Goal: Use online tool/utility: Utilize a website feature to perform a specific function

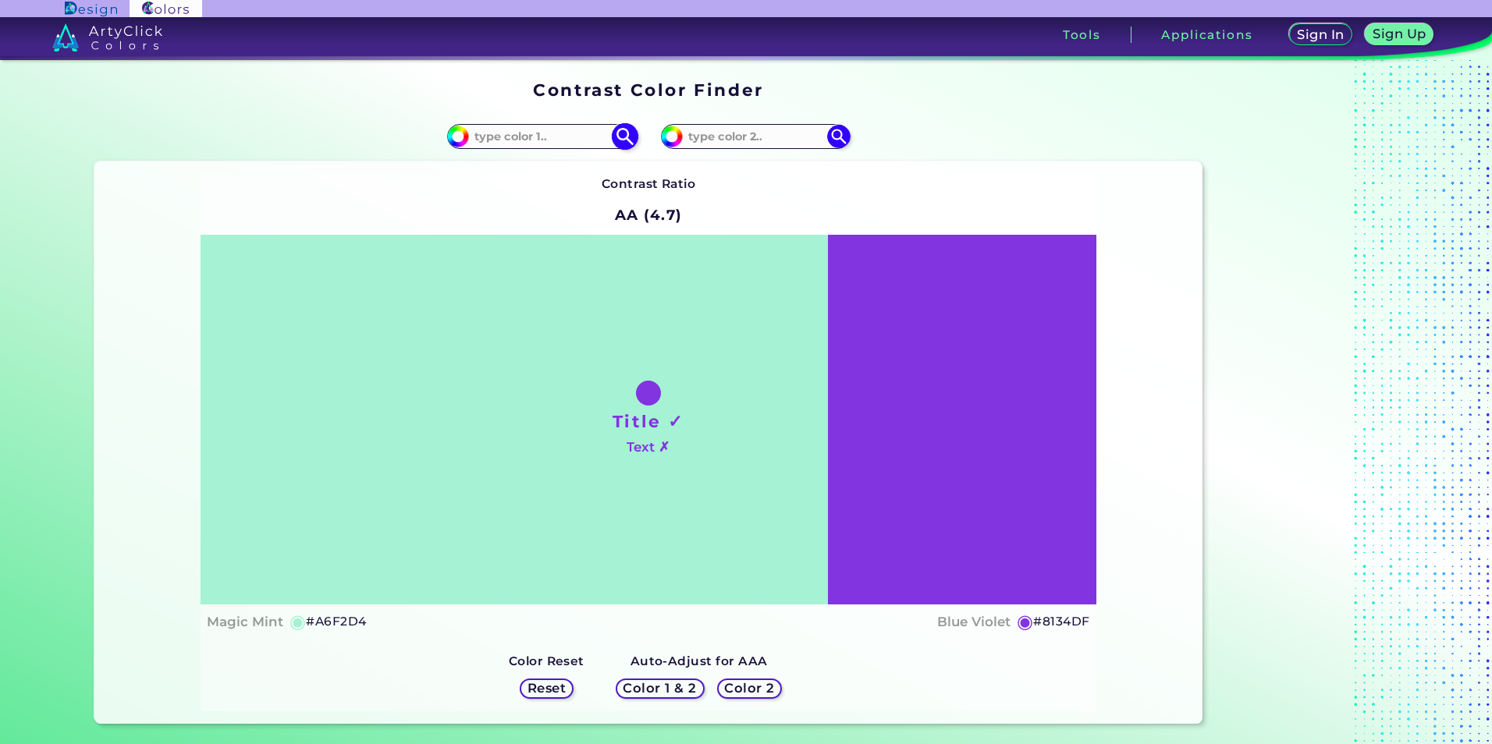
click at [510, 137] on input at bounding box center [541, 136] width 145 height 21
paste input "820933"
type input "820933"
type input "#820933"
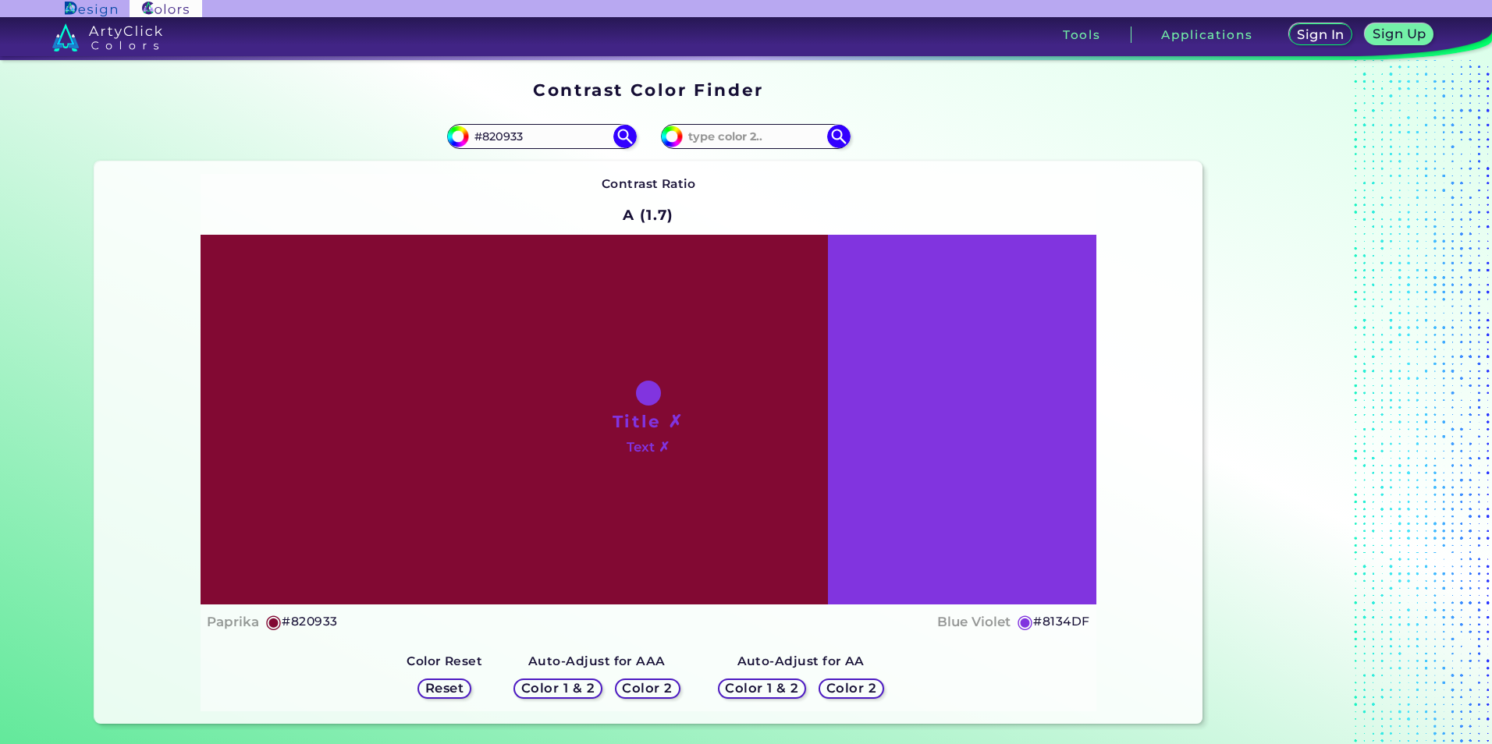
click at [982, 515] on div "Title ✗ Text ✗" at bounding box center [648, 420] width 895 height 370
click at [672, 140] on input "#8134df" at bounding box center [670, 135] width 20 height 20
type input "#723cb4"
type input "#723CB4"
type input "#723db3"
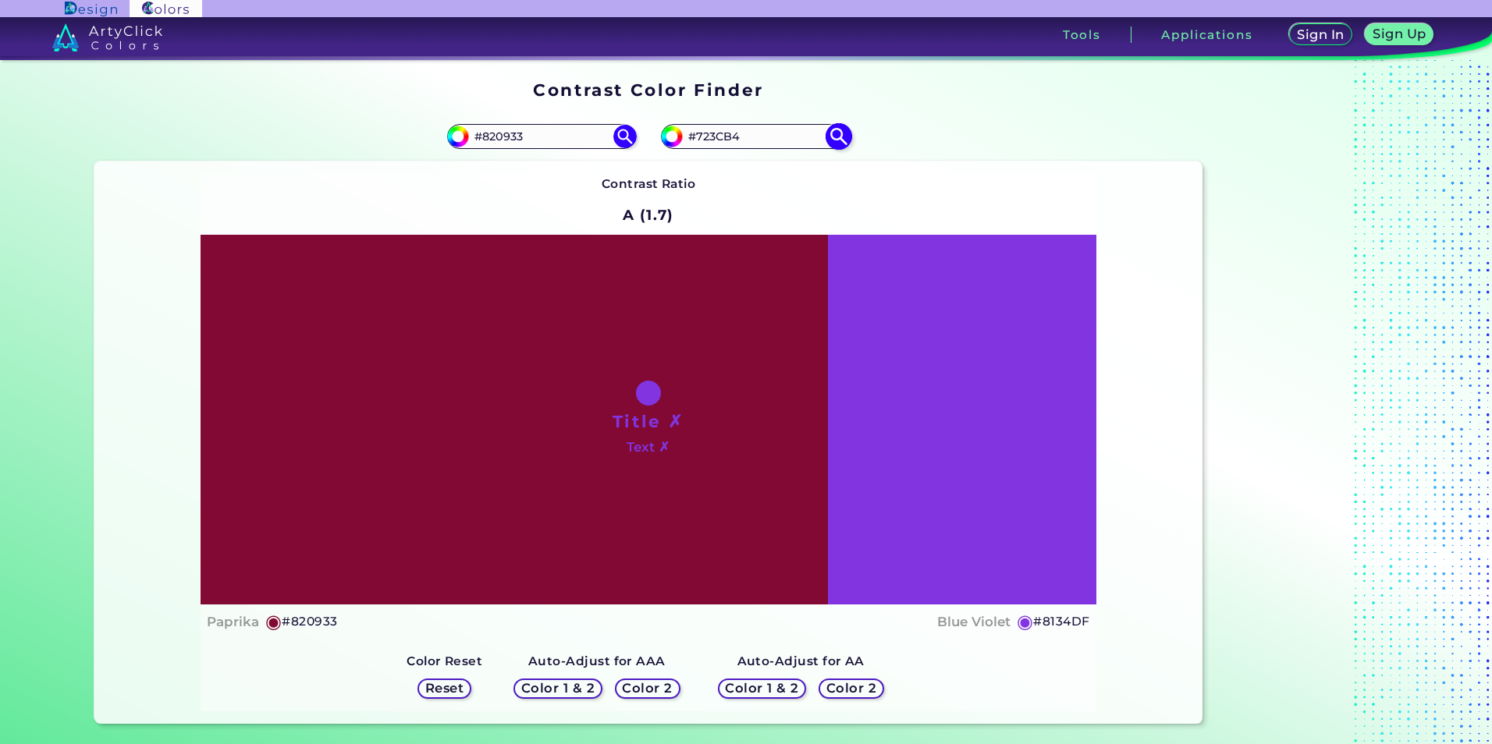
type input "#723DB3"
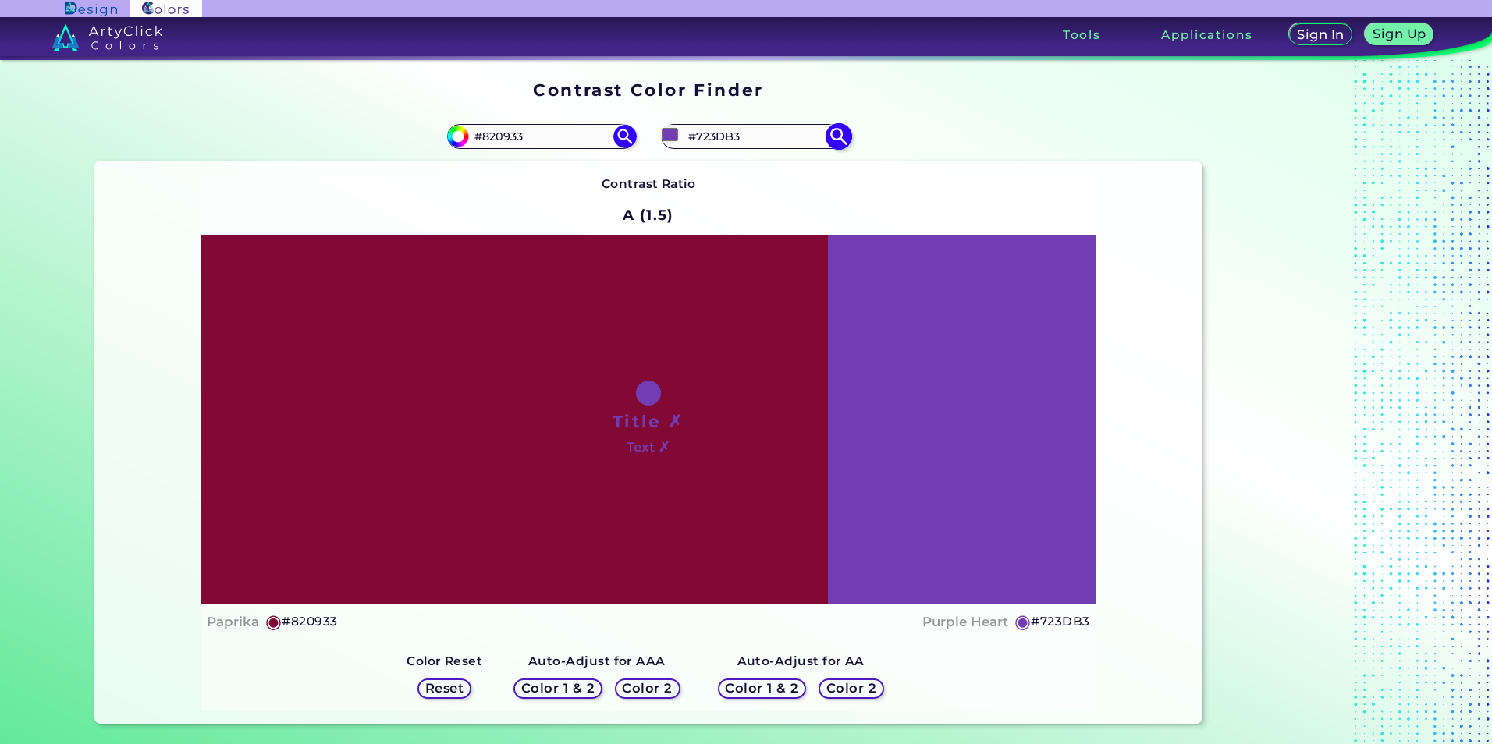
type input "#703caf"
type input "#703CAF"
type input "#703dae"
type input "#703DAE"
type input "#6d3caa"
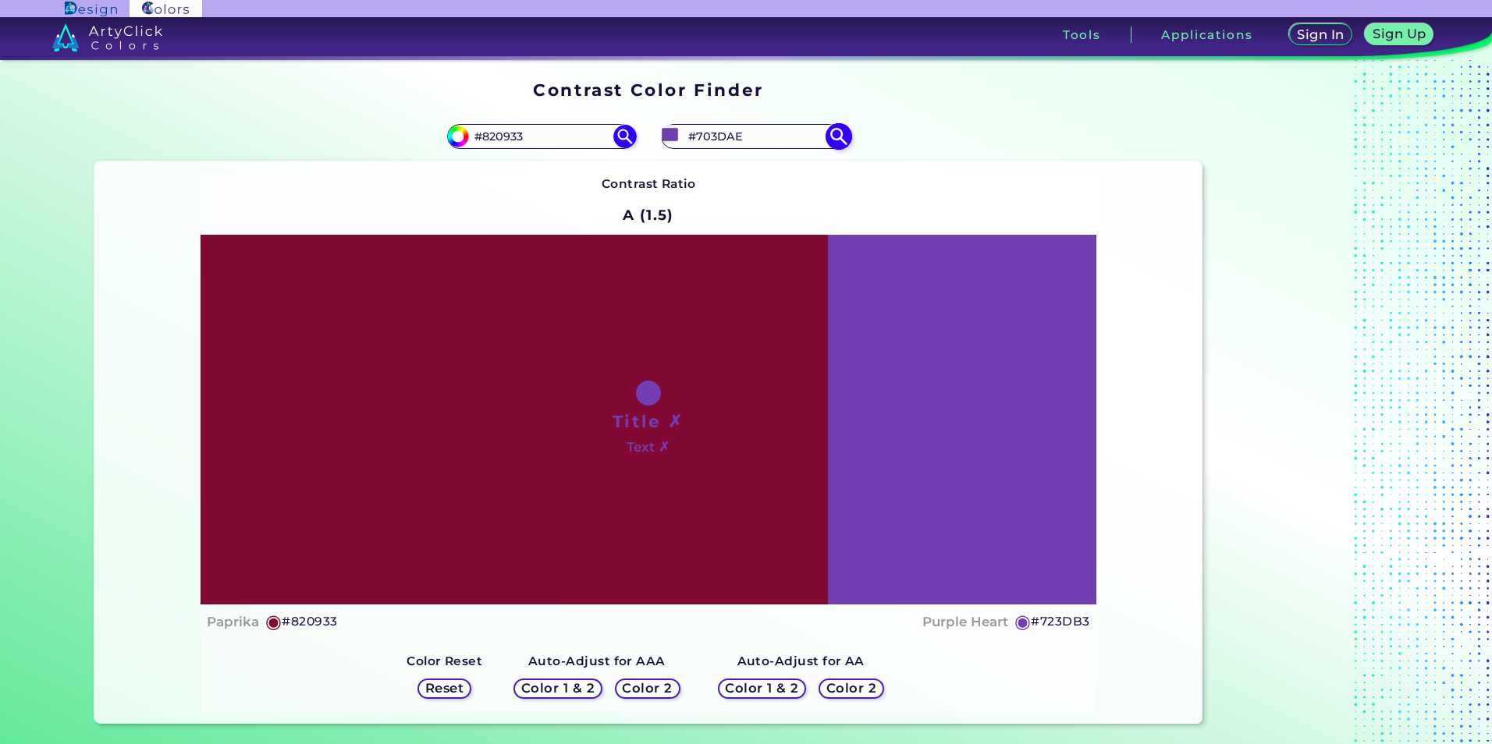
type input "#6D3CAA"
type input "#6b3ba5"
type input "#6B3BA5"
type input "#663b9b"
type input "#663B9B"
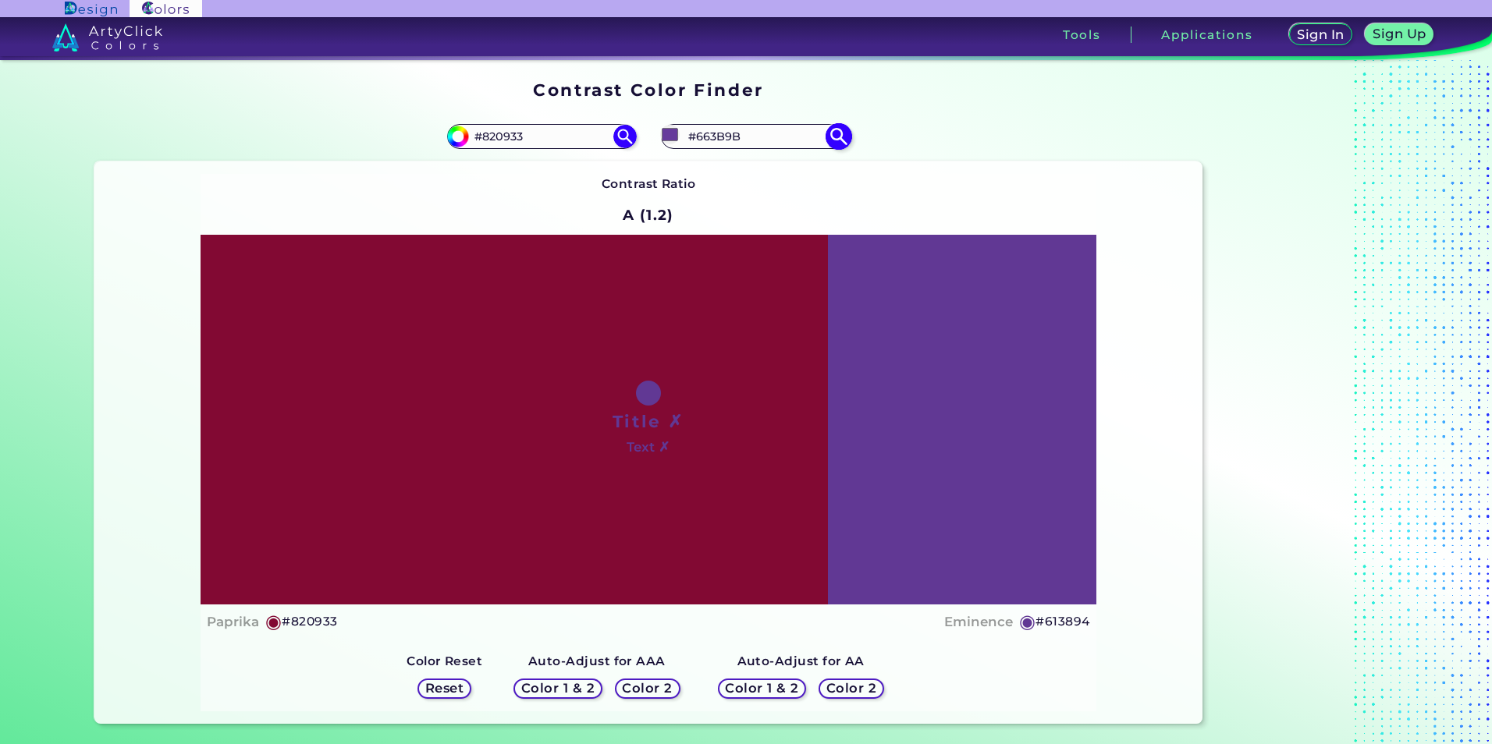
type input "#613894"
type input "#623993"
type input "#5f398e"
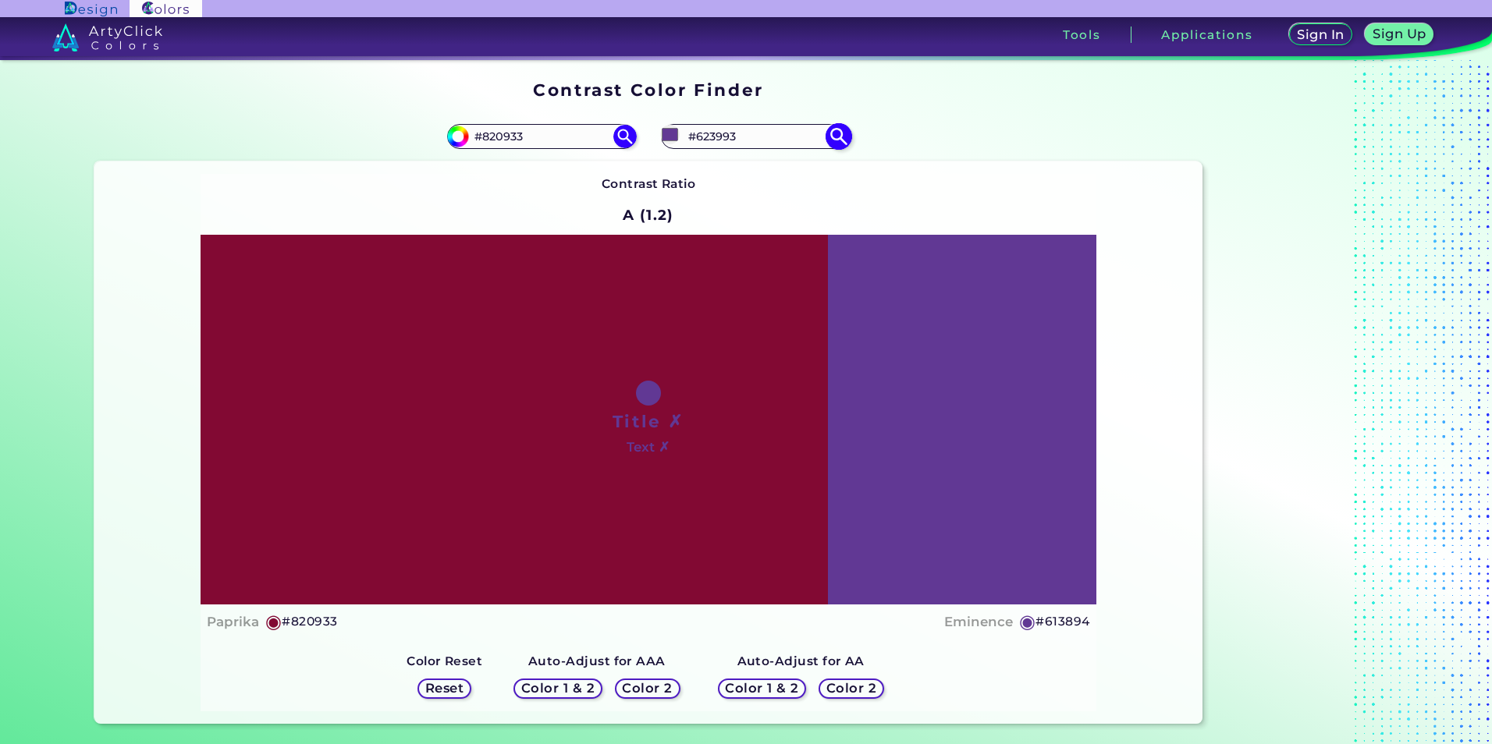
type input "#5F398E"
type input "#5d388a"
type input "#5D388A"
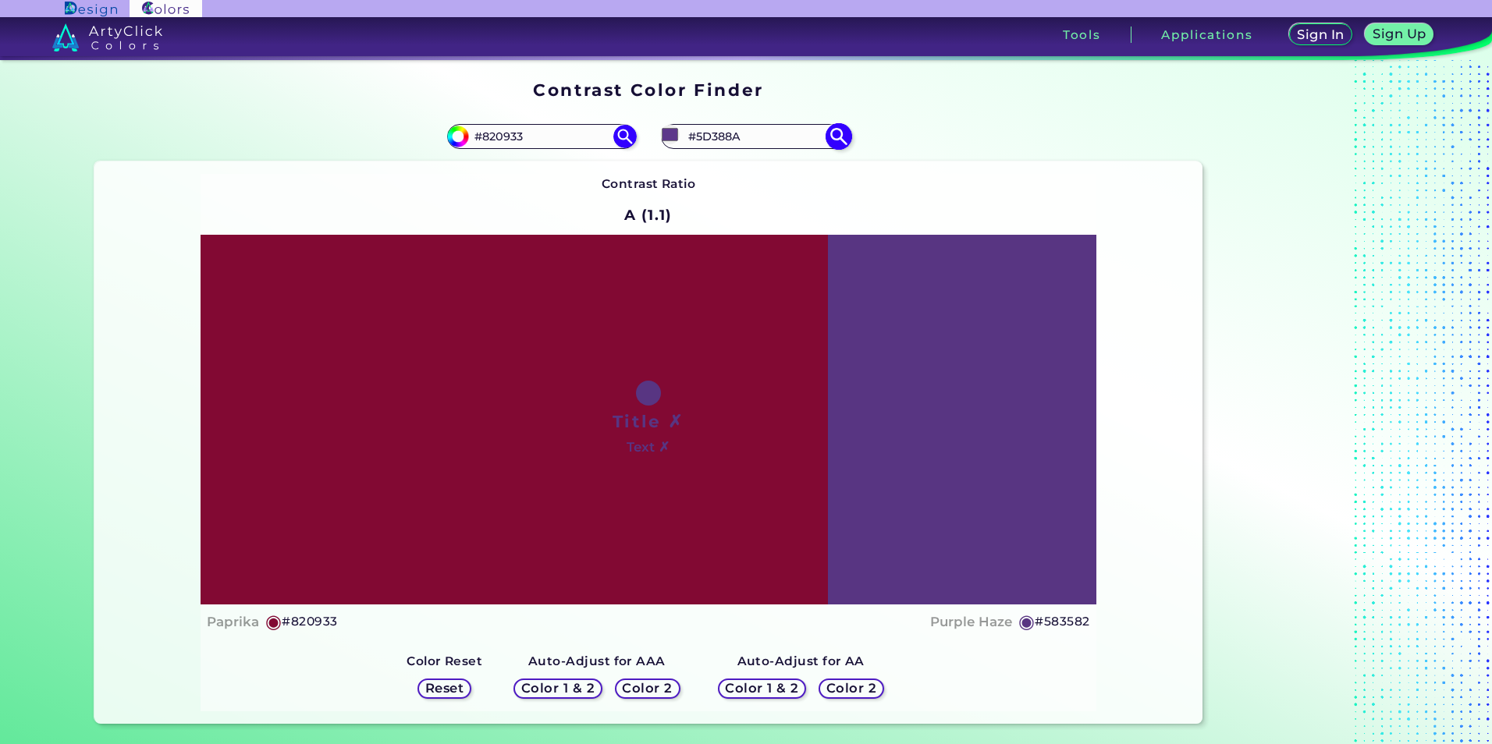
type input "#583582"
type input "#583681"
type input "#56357e"
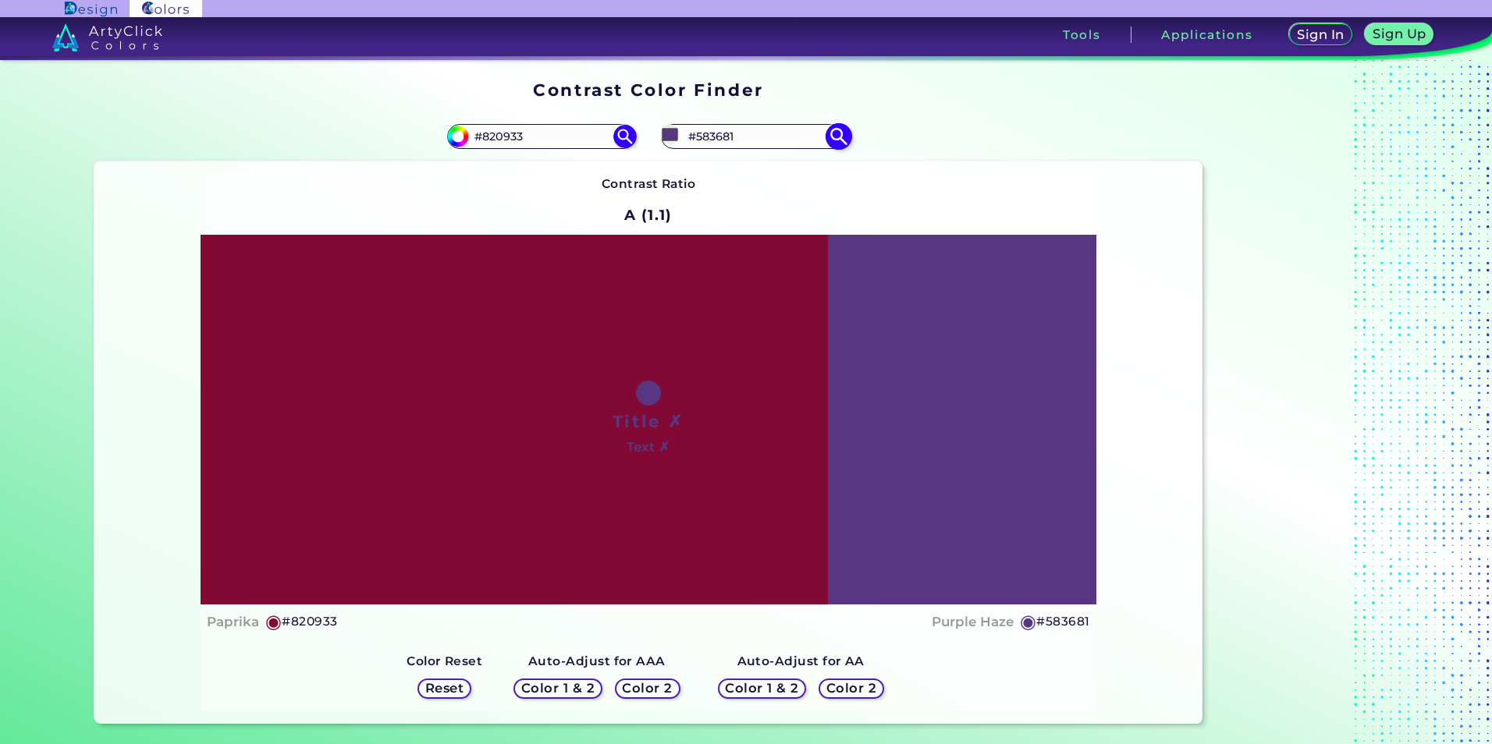
type input "#56357E"
type input "#583681"
type input "#56367d"
type input "#56367D"
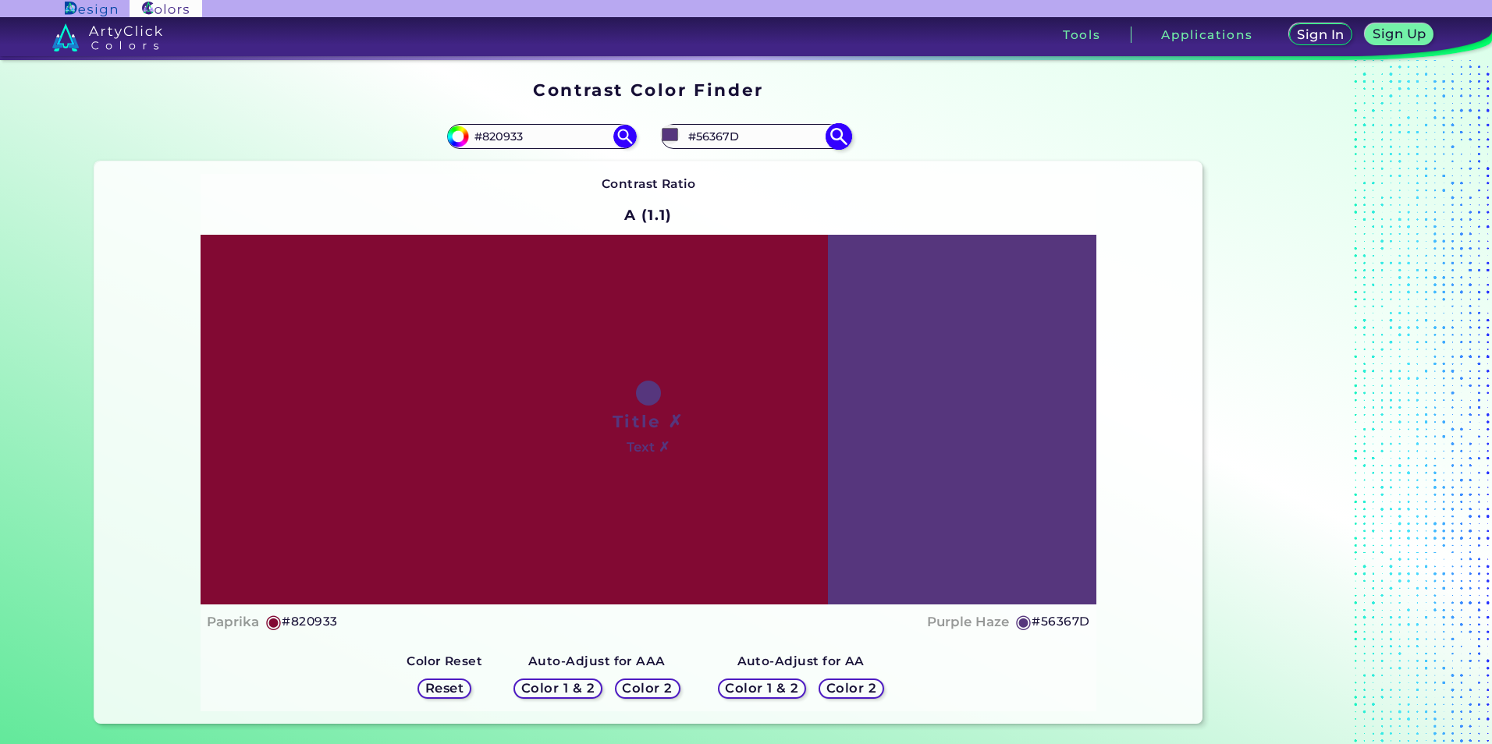
type input "#56367c"
type input "#56367C"
type input "#533579"
type input "#513474"
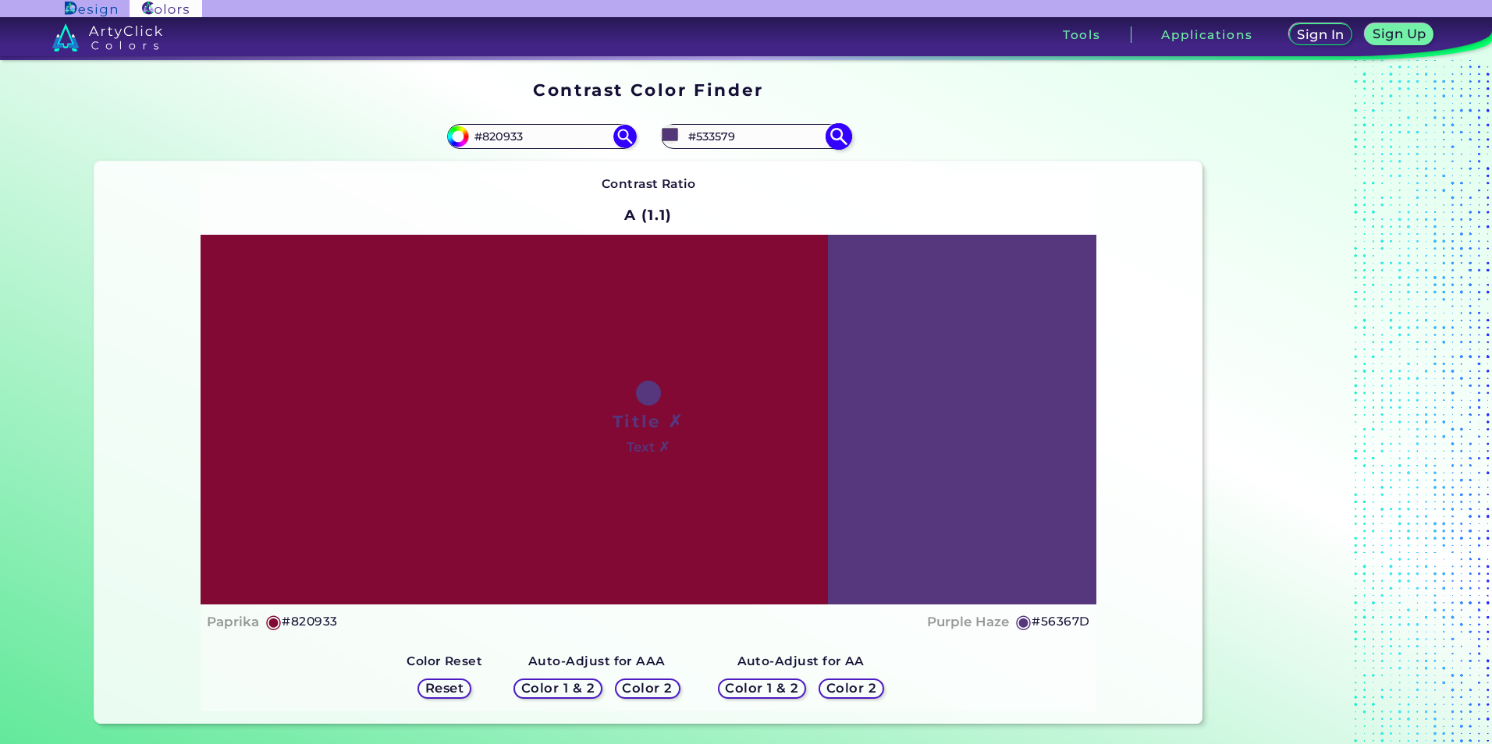
type input "#513474"
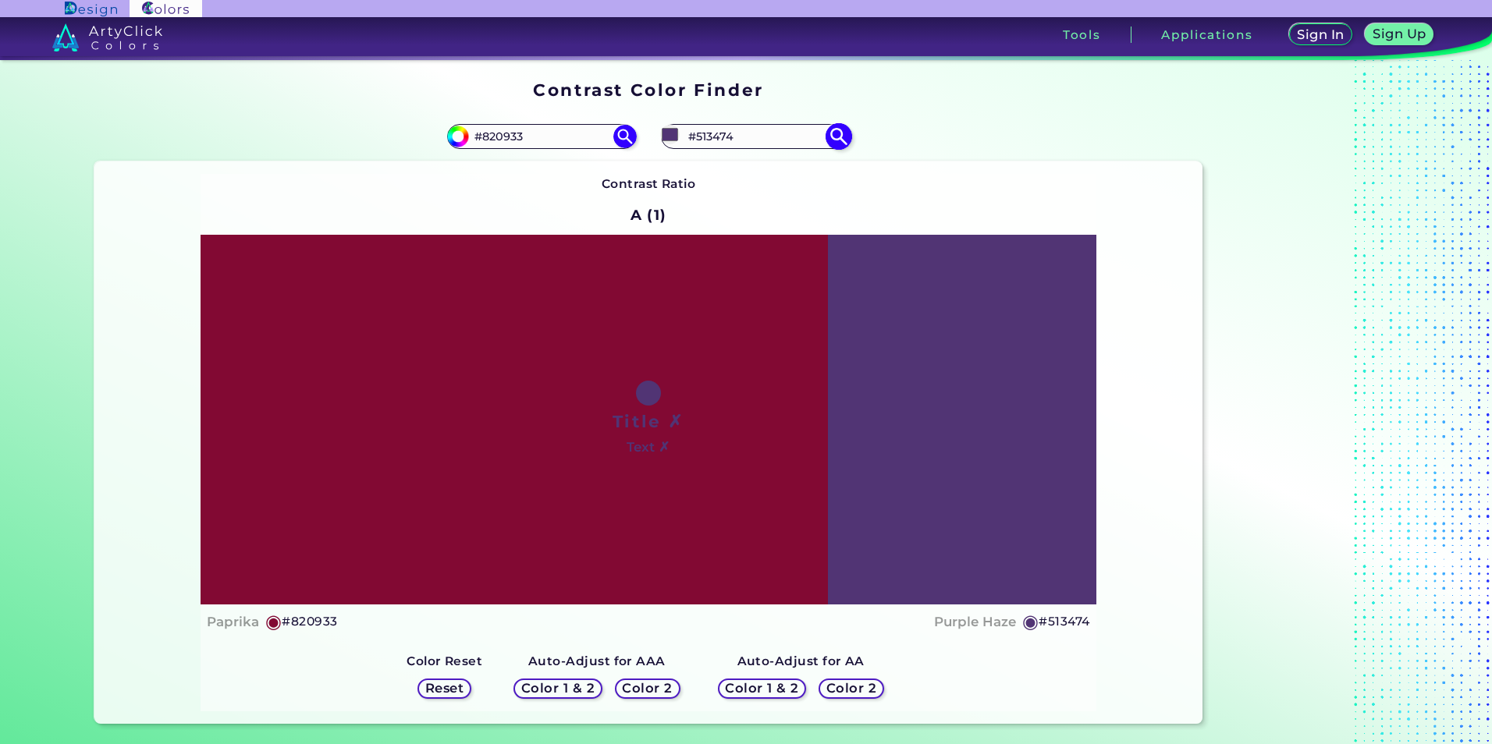
type input "#513573"
type input "#4f3370"
type input "#4F3370"
type input "#4f346f"
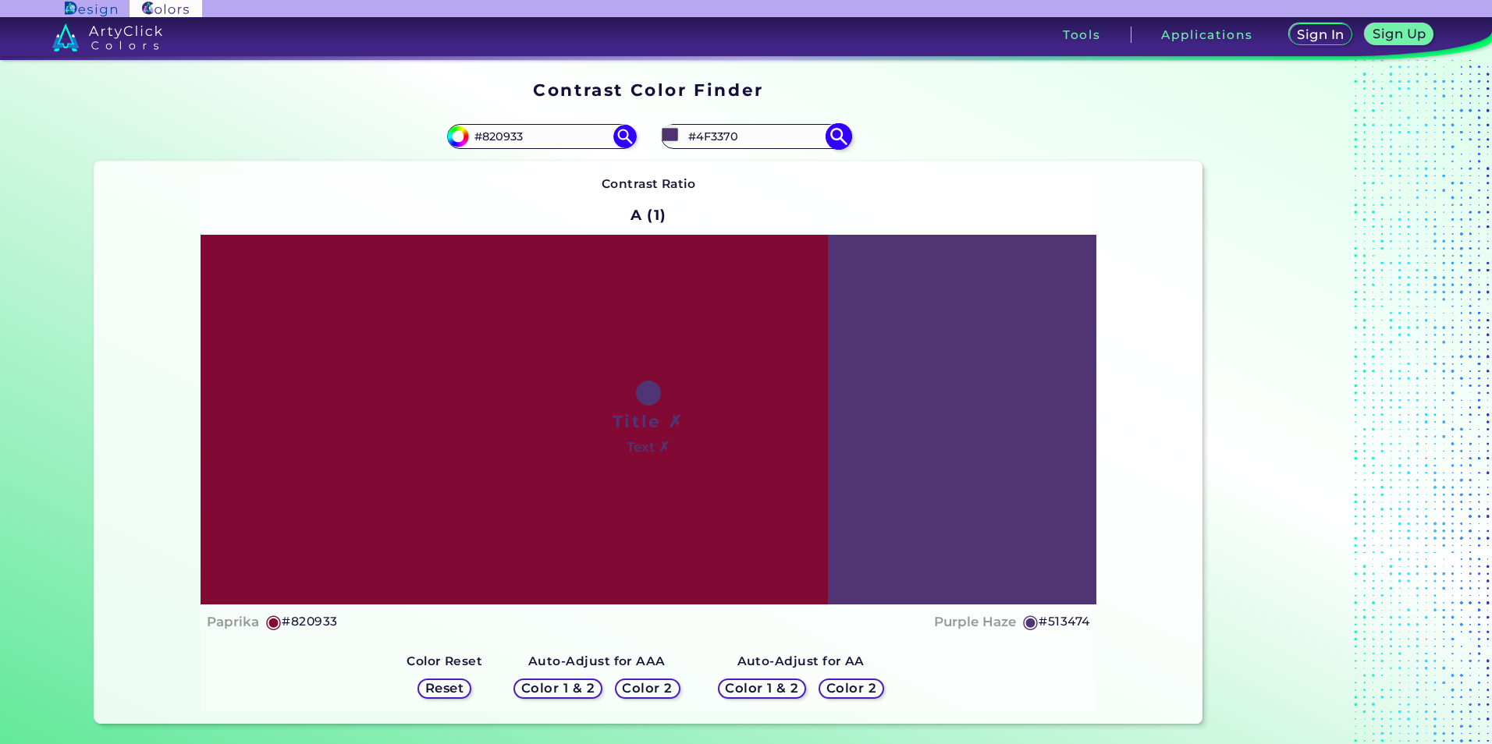
type input "#4F346F"
type input "#4c336c"
type input "#4C336C"
type input "#4c336b"
type input "#4C336B"
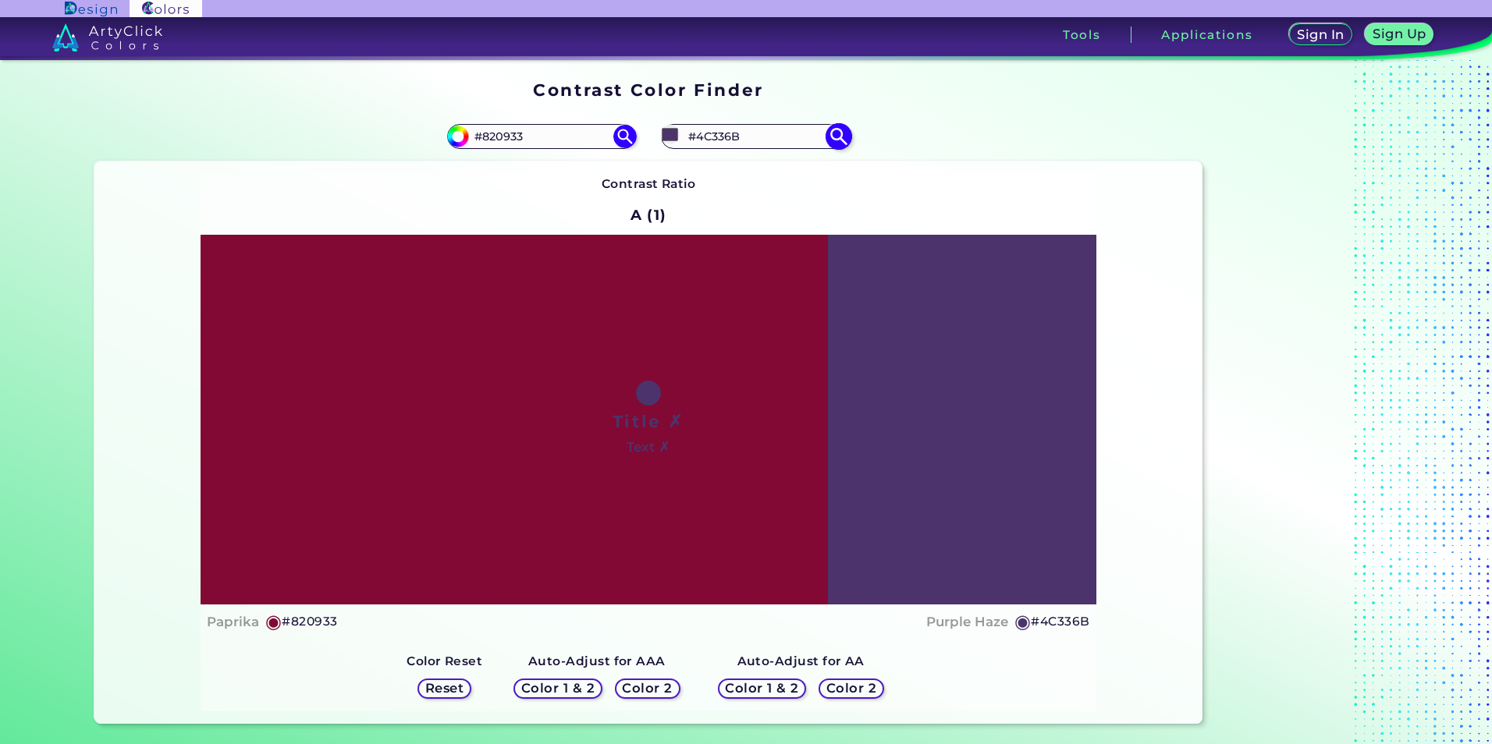
type input "#4f366d"
type input "#4F366D"
type input "#4c346a"
type input "#4C346A"
type input "#4c3569"
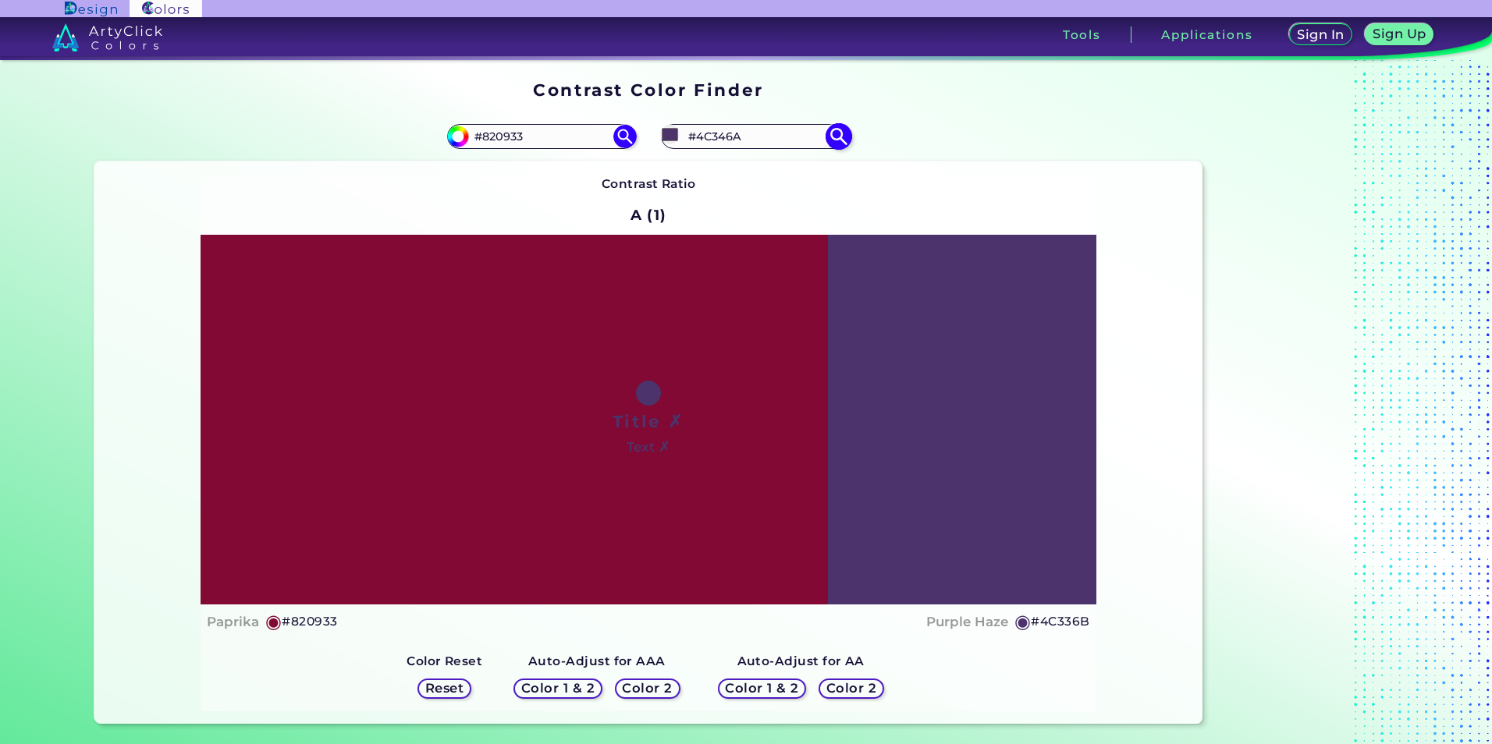
type input "#4C3569"
type input "#4d3668"
type input "#4D3668"
type input "#4a3465"
type input "#4A3465"
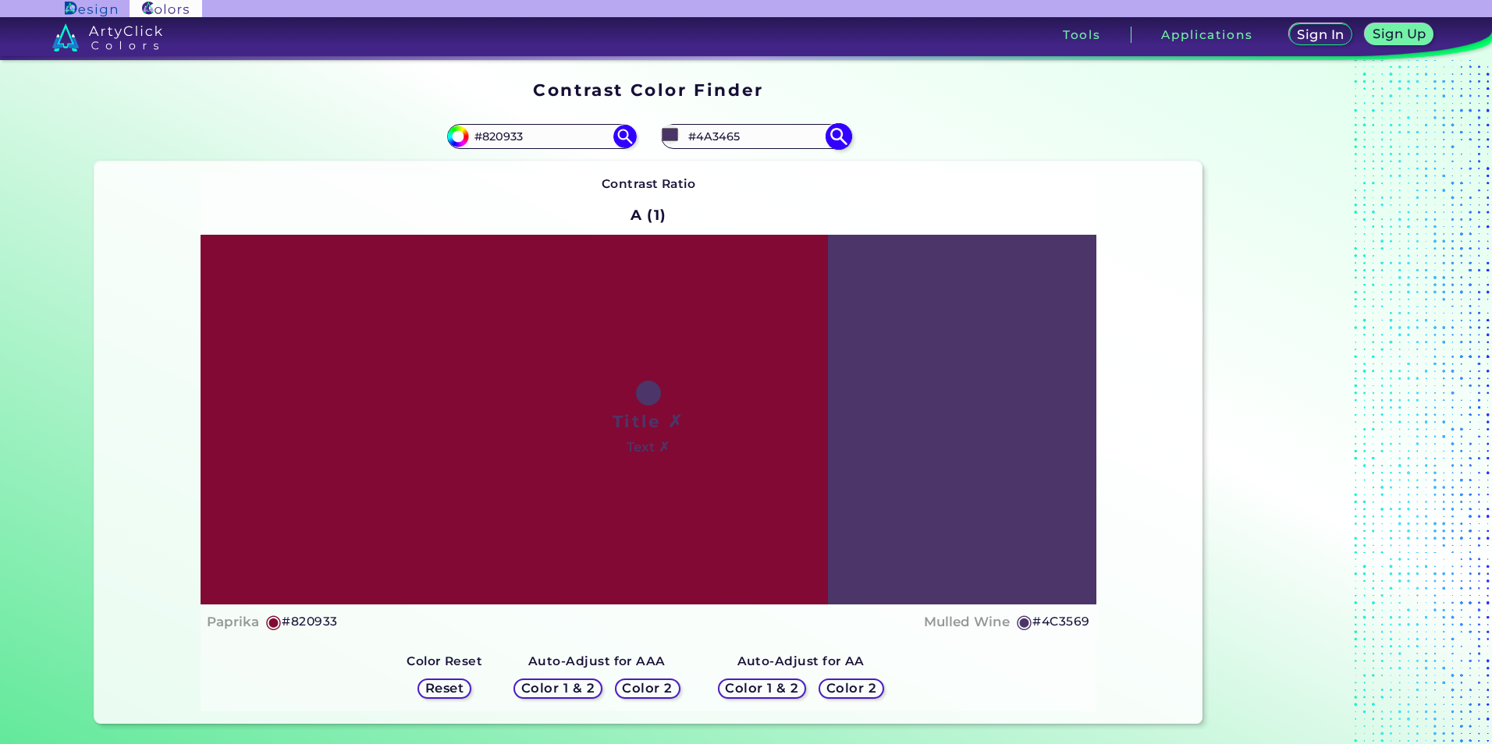
type input "#4a3564"
type input "#4A3564"
type input "#483361"
type input "#483460"
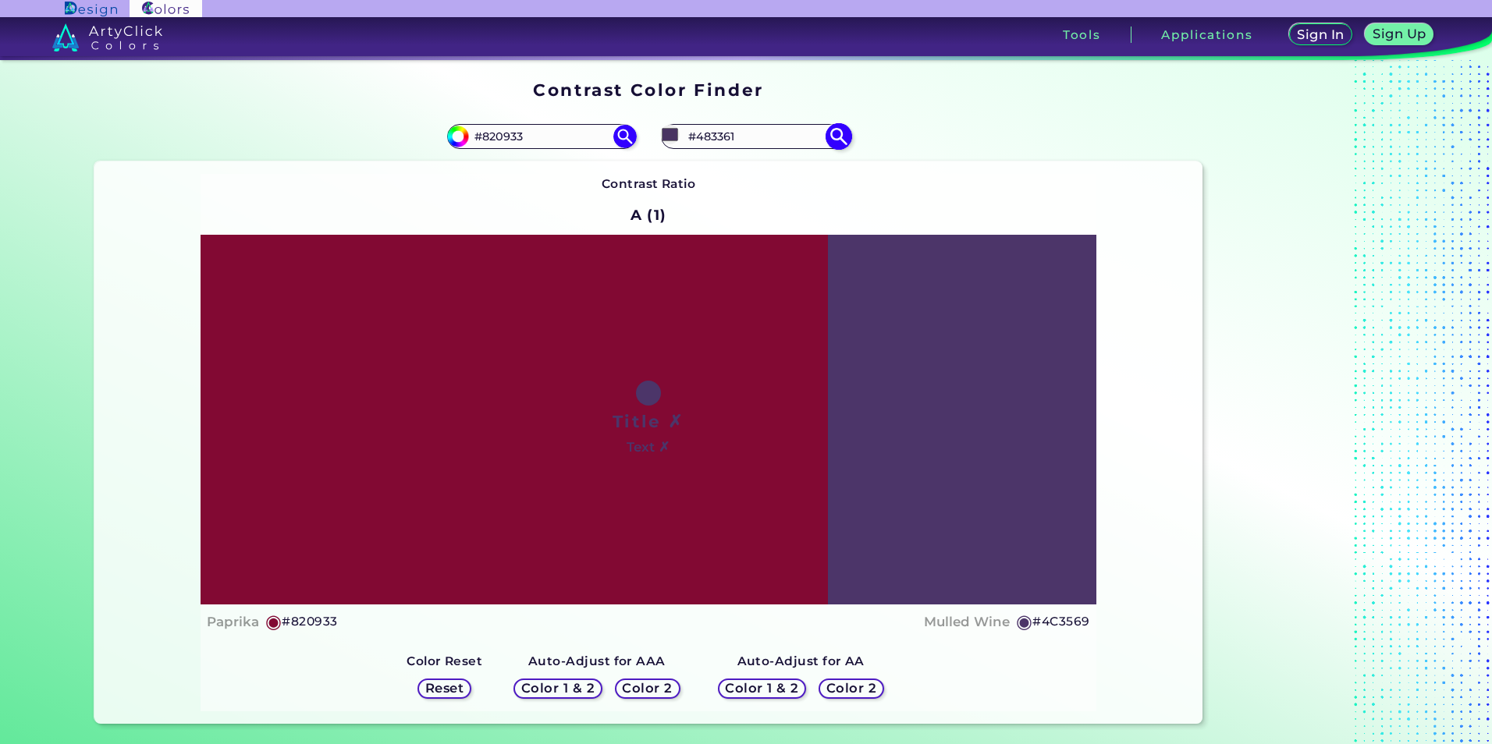
type input "#483460"
type input "#48355f"
type input "#48355F"
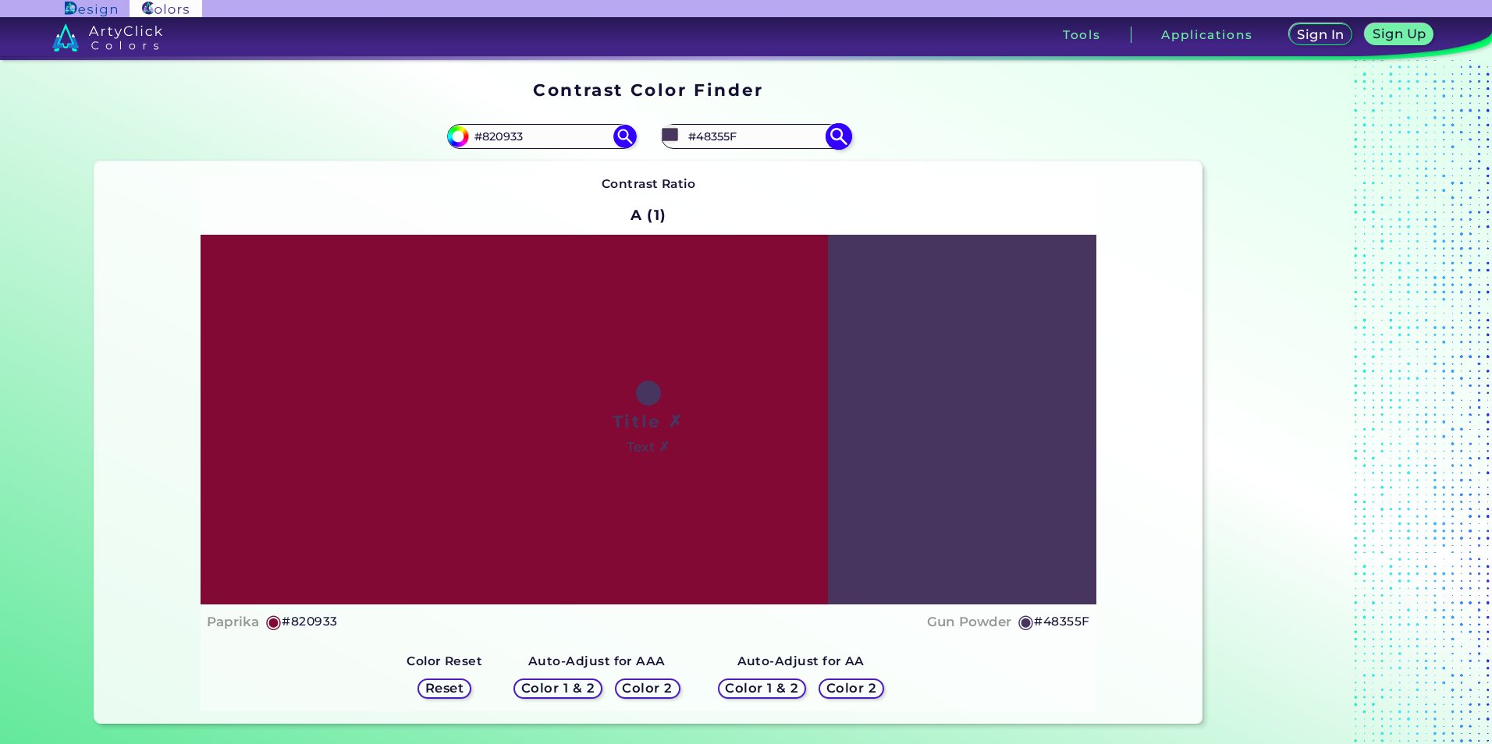
type input "#45335c"
type input "#45335C"
type input "#43305a"
type input "#43305A"
type input "#402d58"
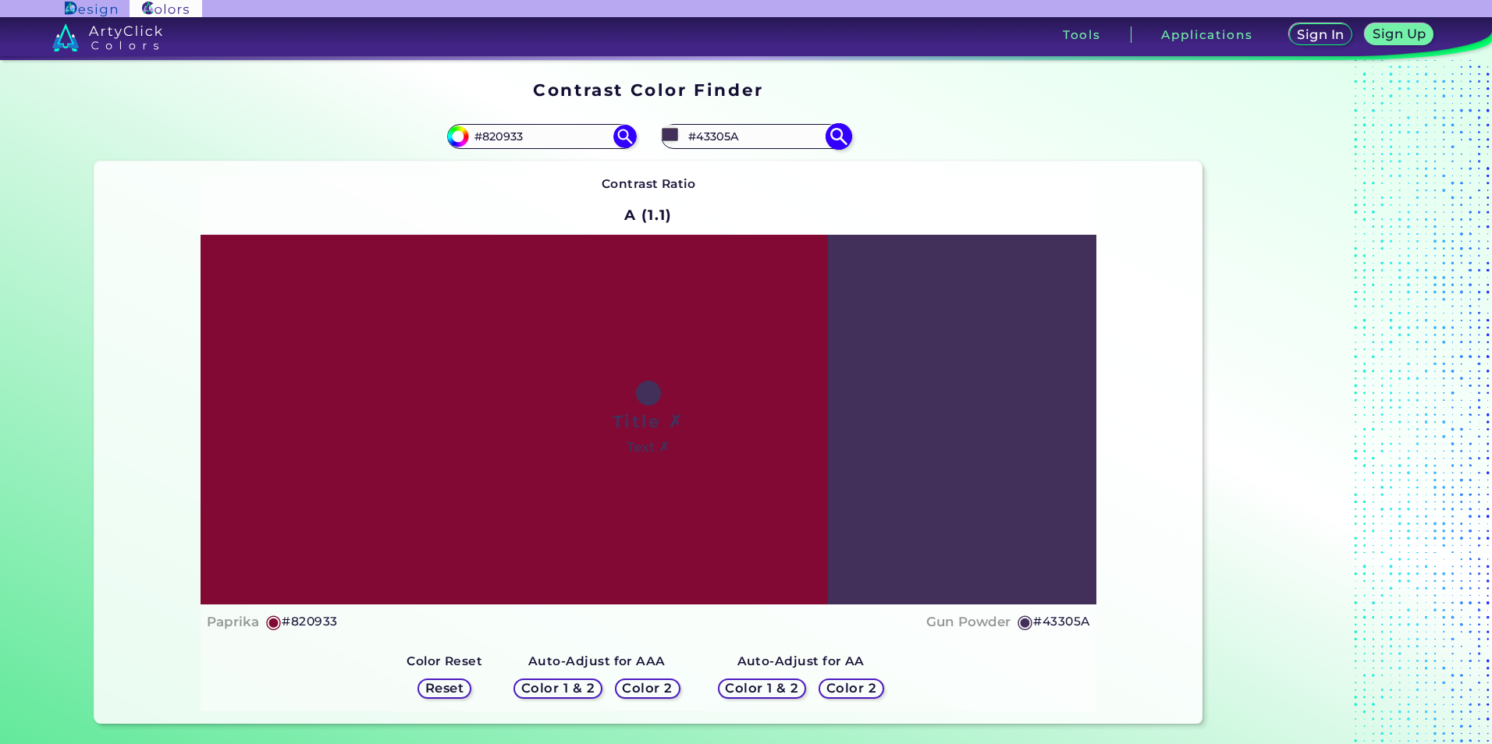
type input "#402D58"
type input "#3e2b55"
type input "#3E2B55"
type input "#3e2a55"
type input "#3E2A55"
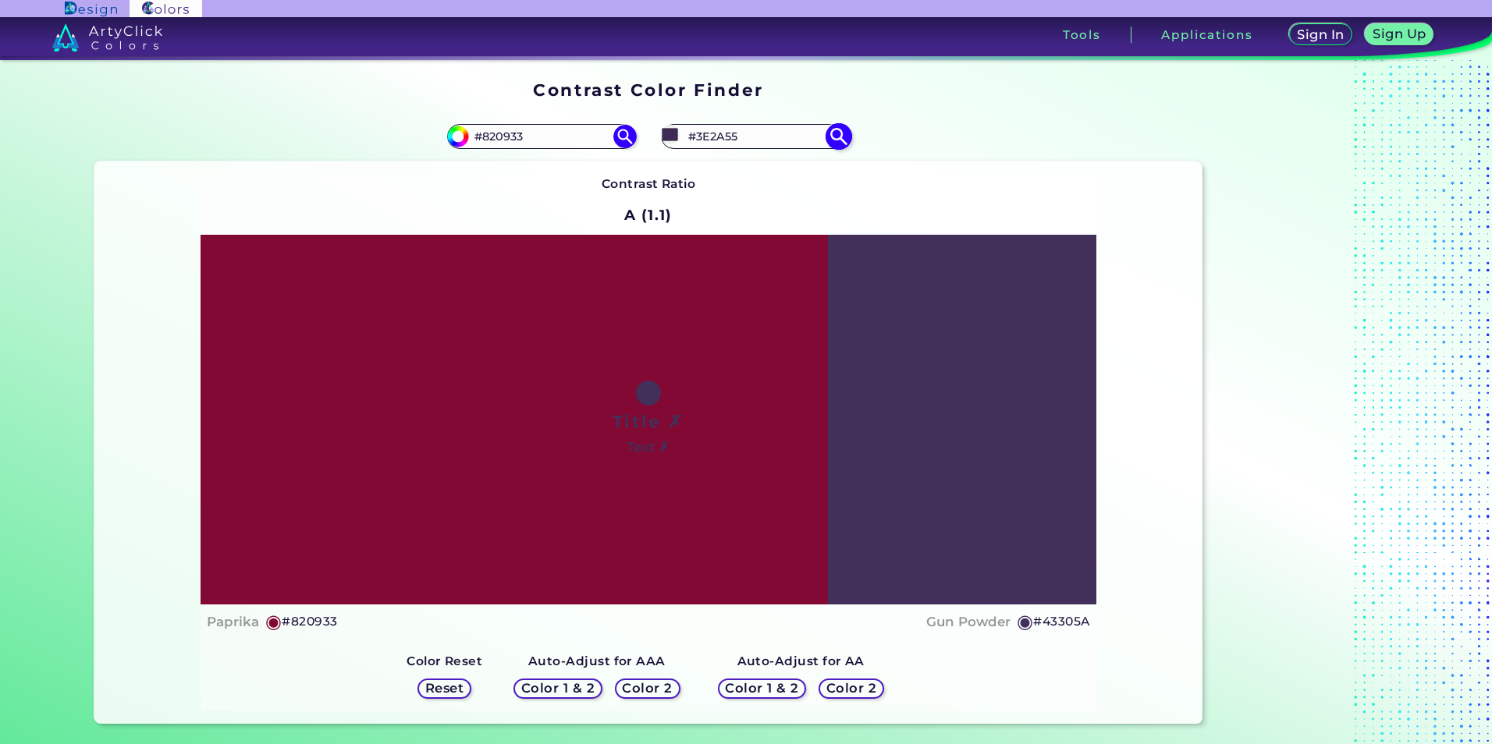
type input "#3b2853"
type input "#3B2853"
type input "#3b2753"
type input "#3B2753"
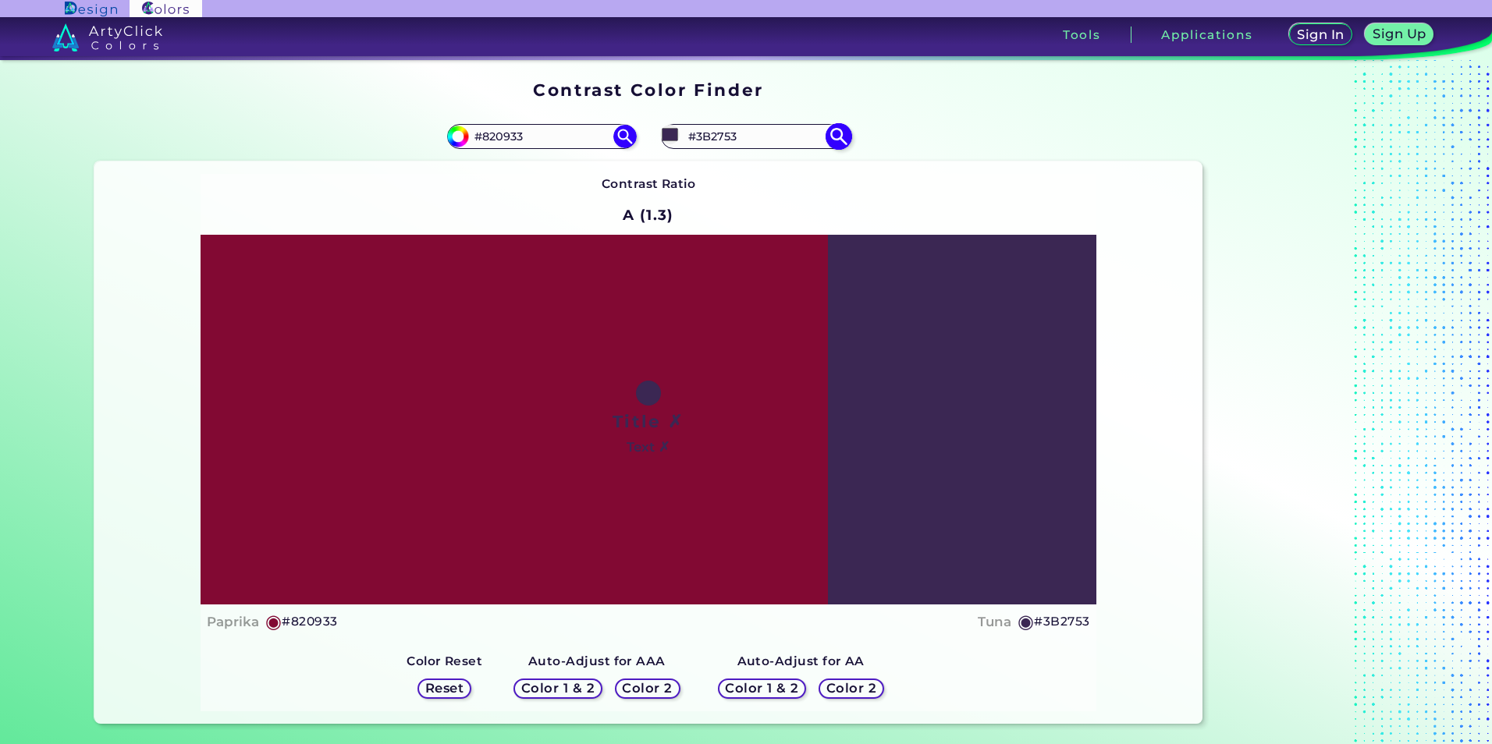
type input "#392650"
type input "#39264f"
type input "#39264F"
type input "#392650"
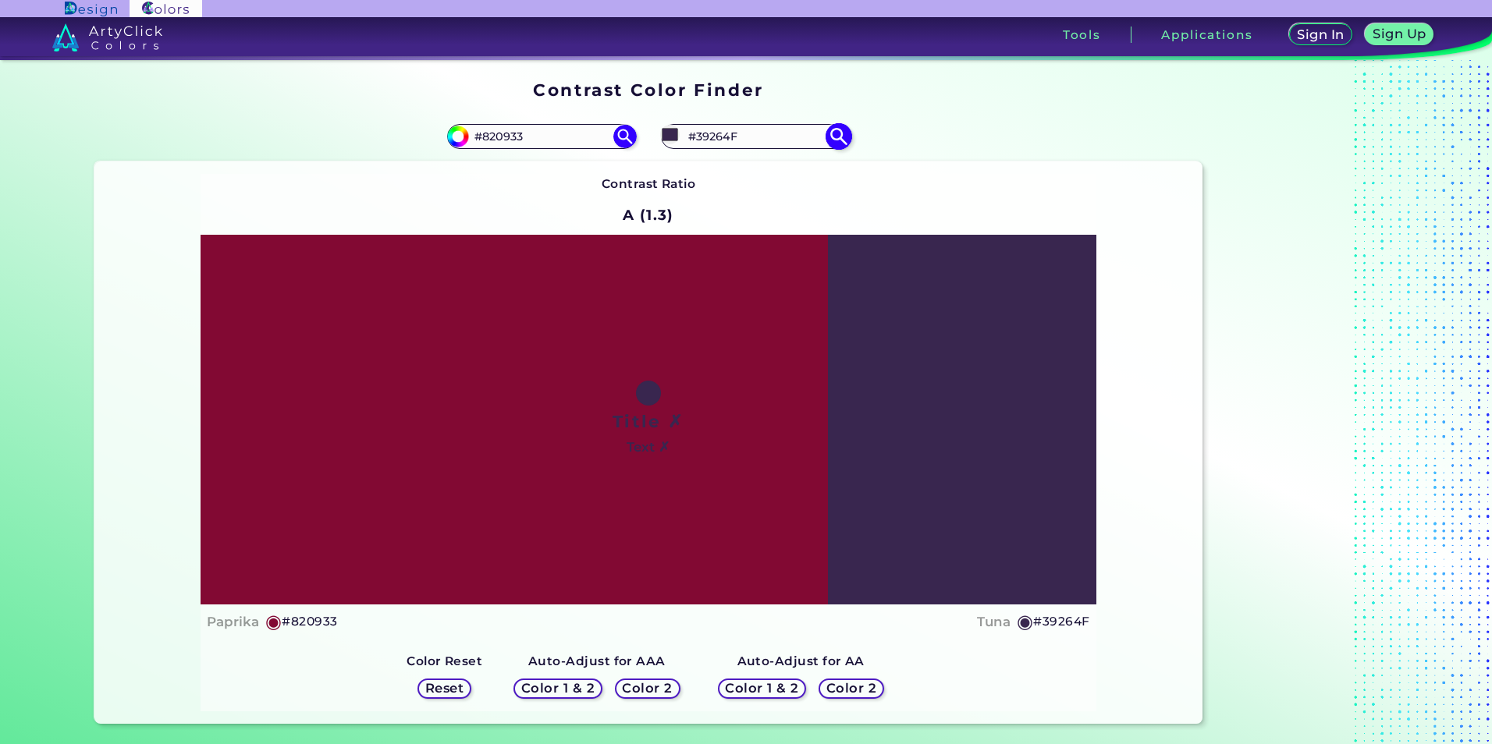
type input "#392650"
type input "#36244c"
type input "#36244C"
type input "#36234d"
type input "#36234D"
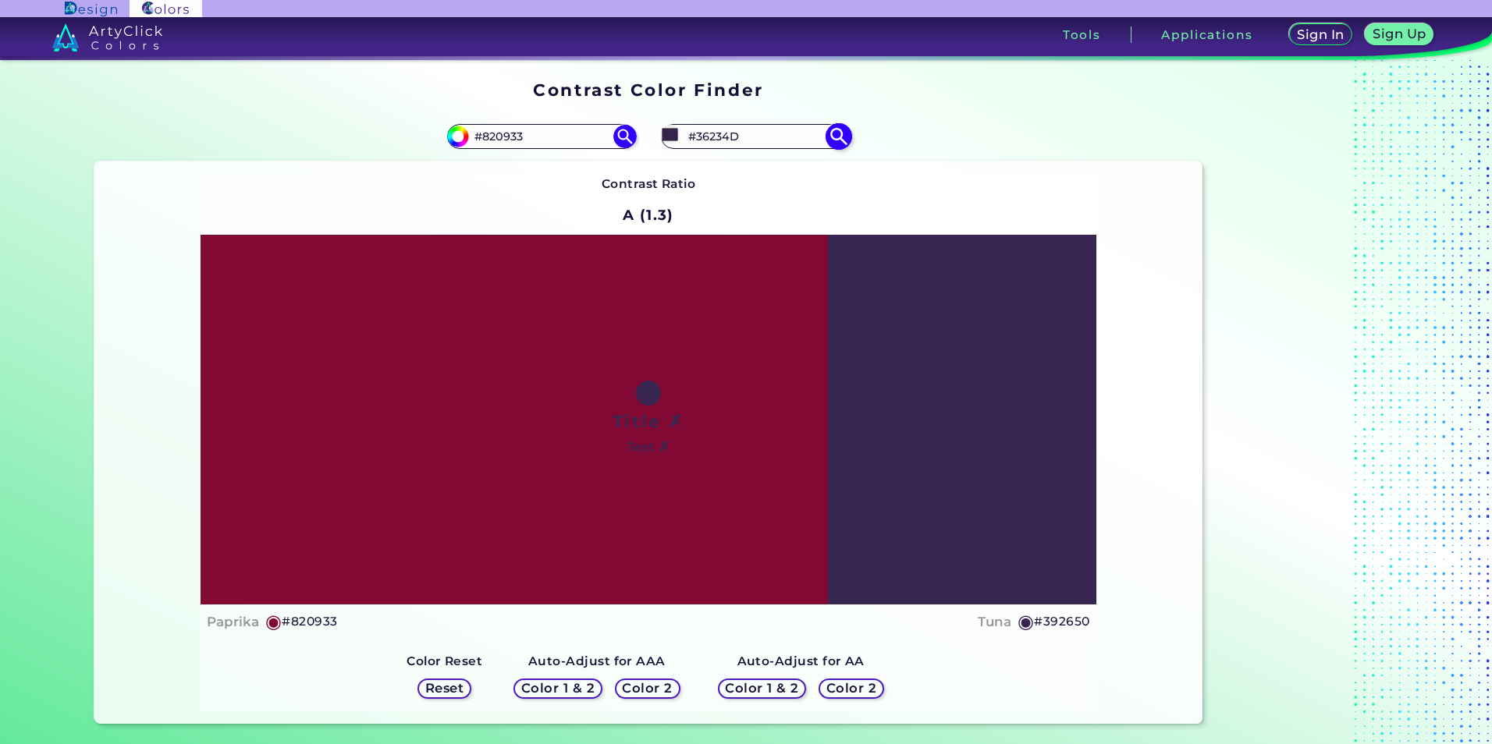
type input "#342249"
type input "#312046"
type input "#2f1e43"
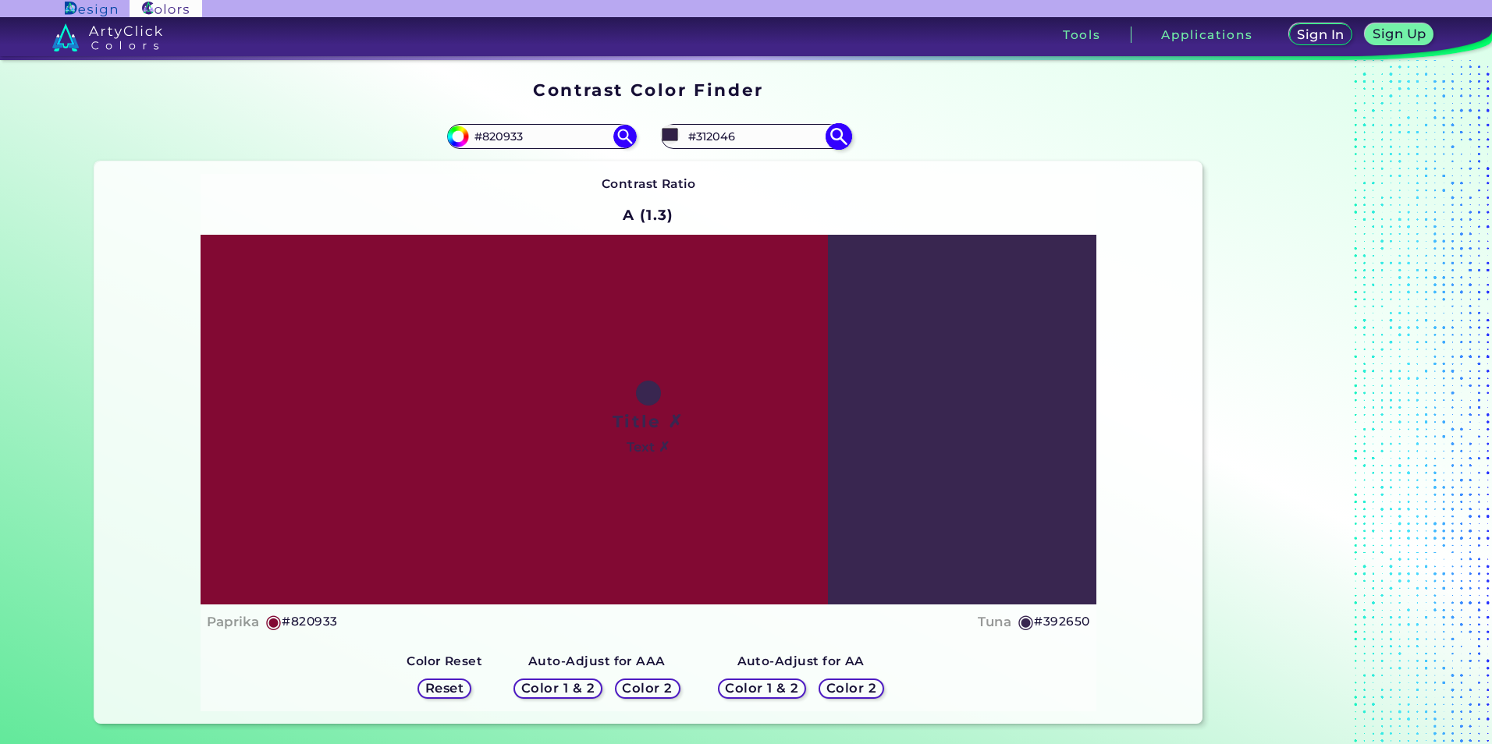
type input "#2F1E43"
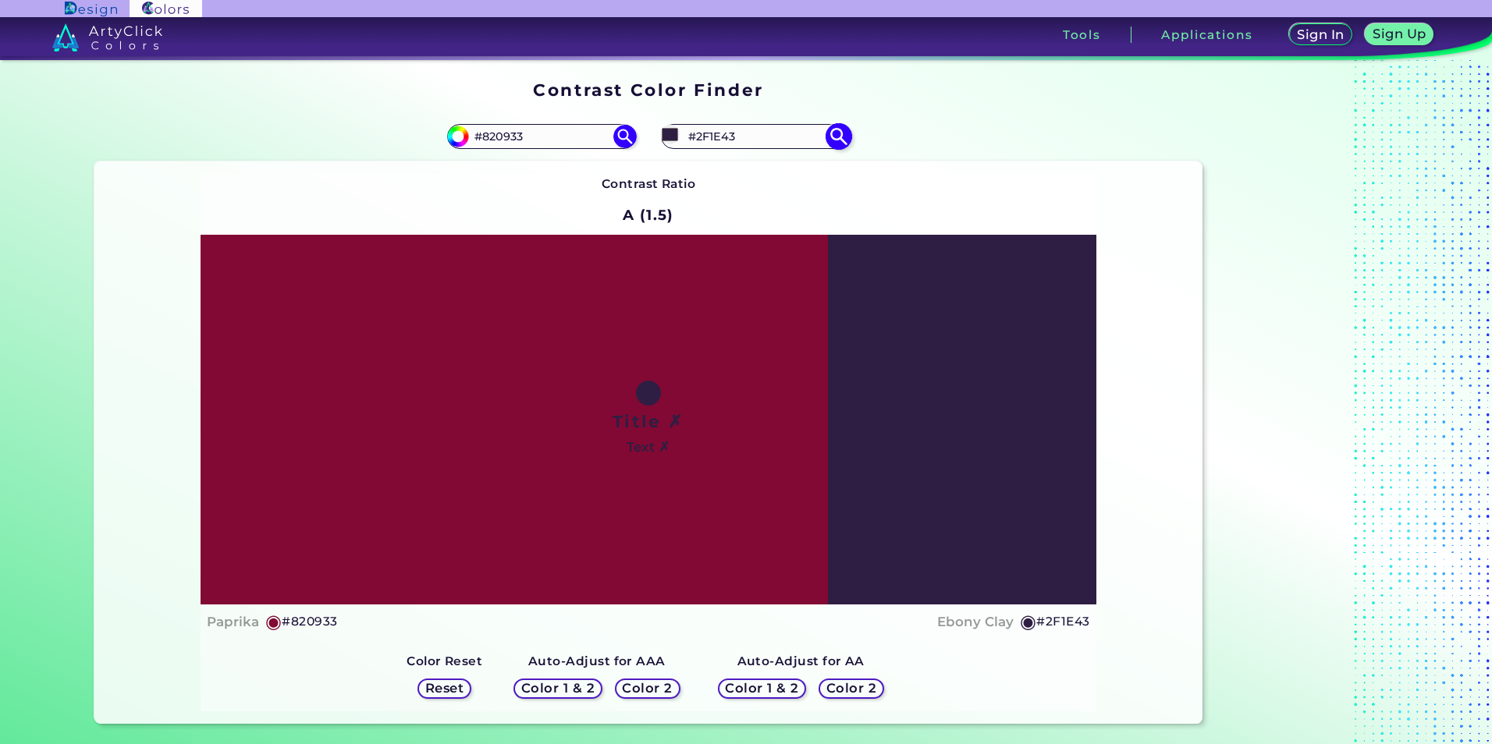
type input "#2c1c40"
type input "#2C1C40"
type input "#2c1c3f"
type input "#2C1C3F"
type input "#2c1d3f"
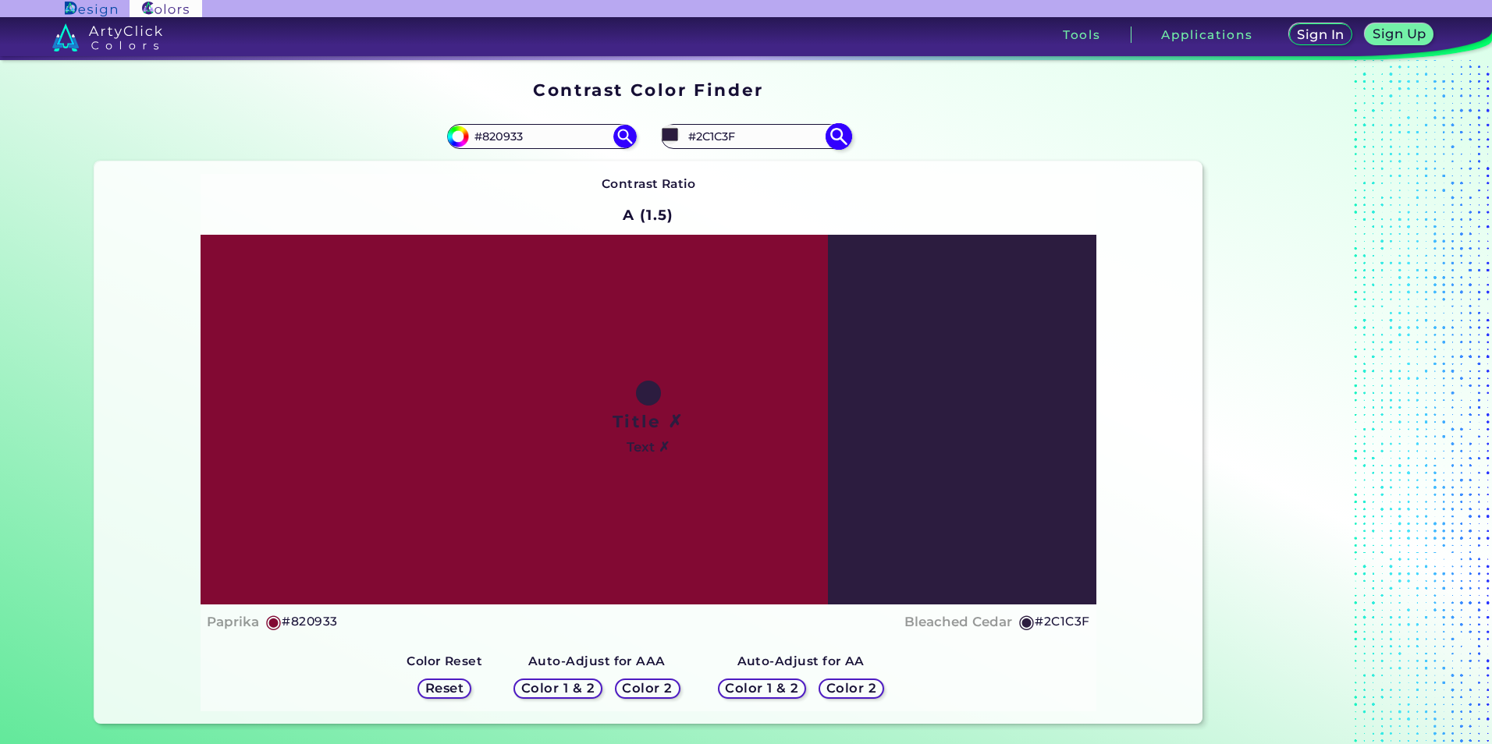
type input "#2C1D3F"
type input "#2c1e3e"
type input "#2C1E3E"
type input "#2c1d3e"
type input "#2C1D3E"
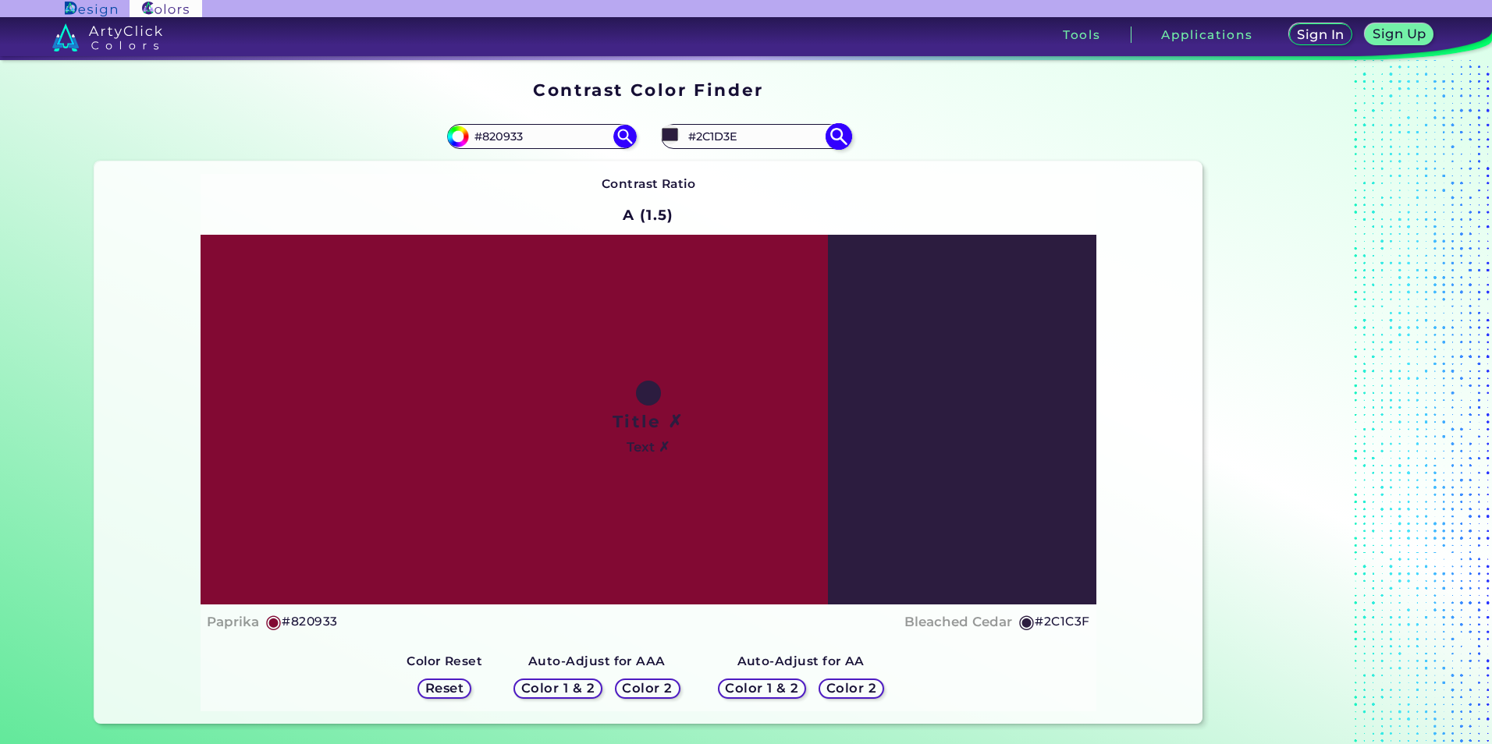
type input "#2c1e3e"
type input "#2C1E3E"
type input "#2a1d3a"
type input "#2A1D3A"
type input "#2a1e39"
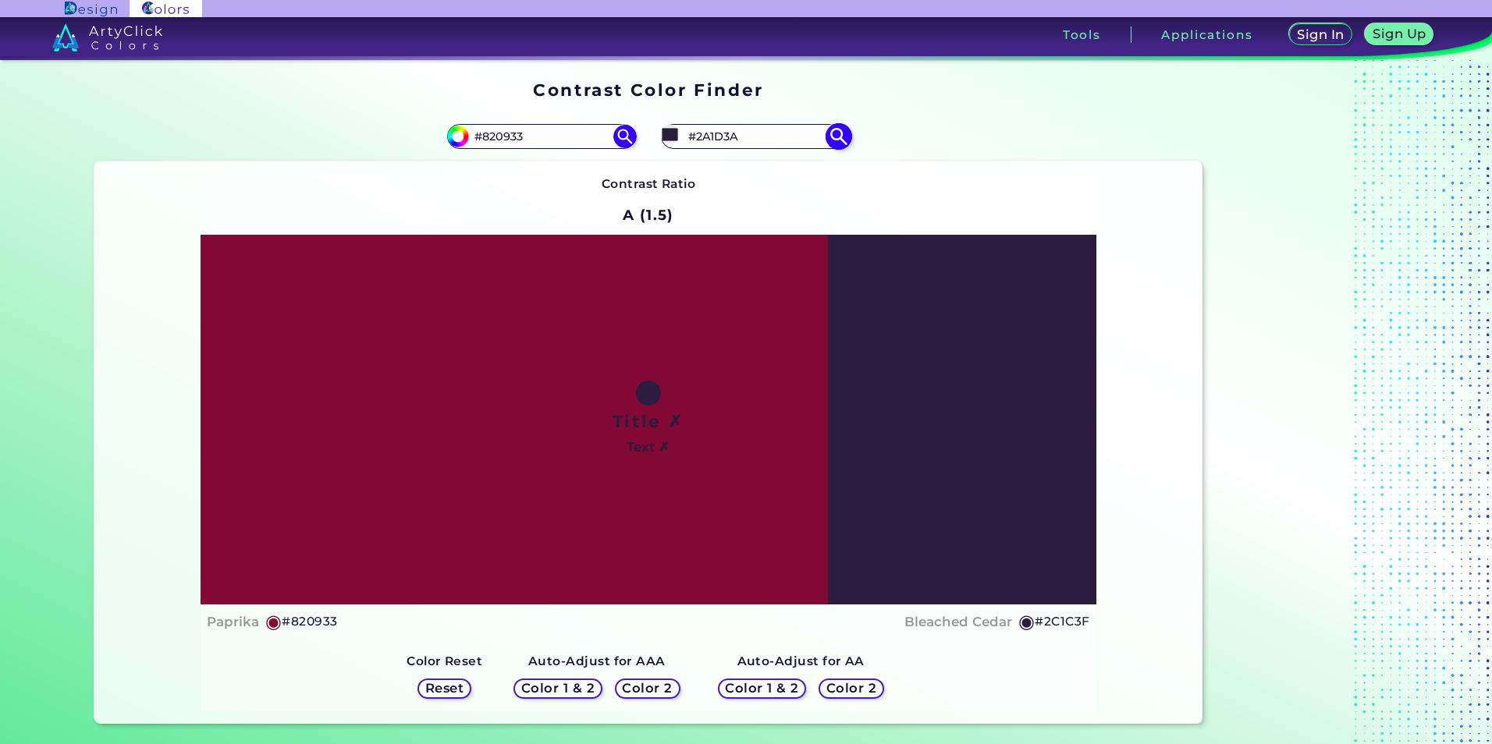
type input "#2A1E39"
type input "#2a1e38"
type input "#2A1E38"
type input "#2a1f37"
type input "#2A1F37"
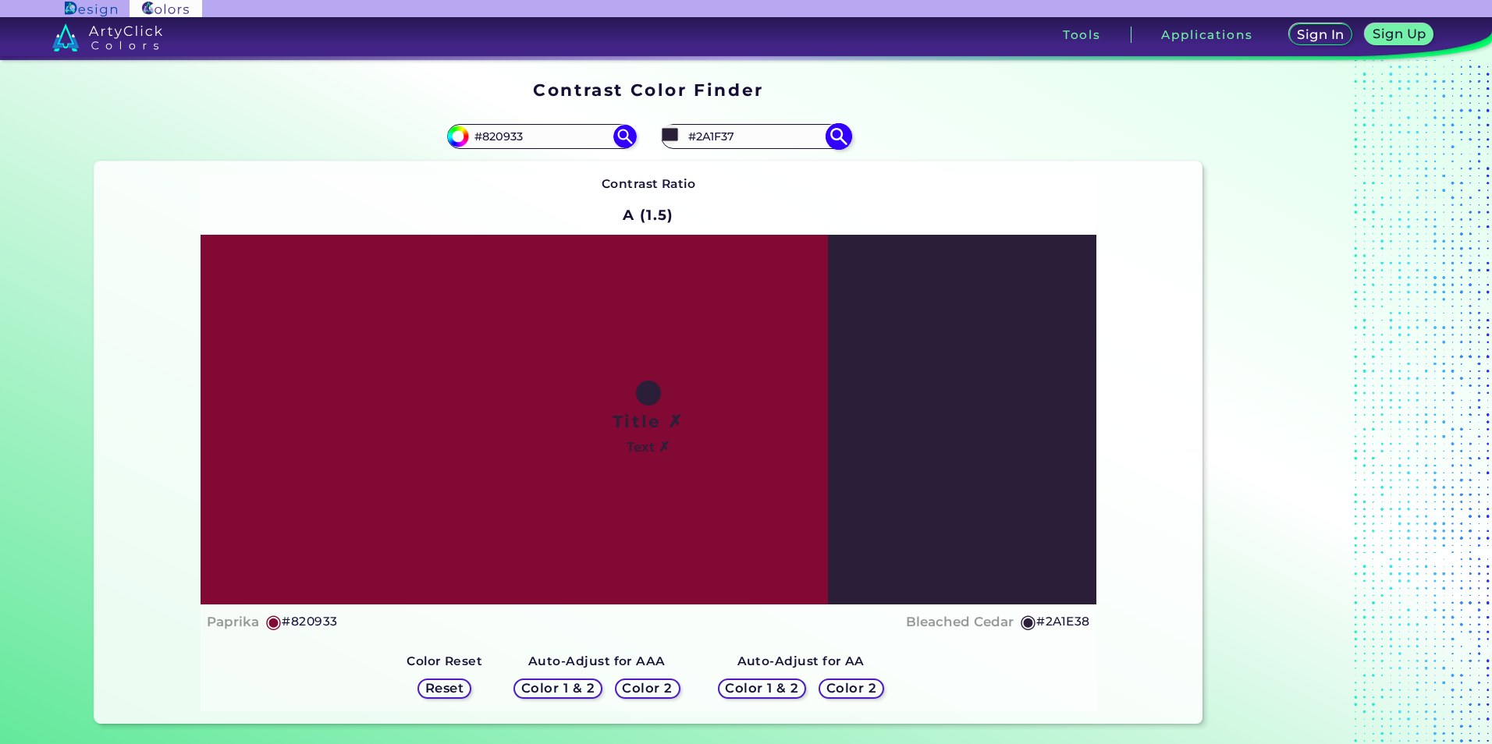
type input "#281e33"
type input "#281E33"
type input "#2a2136"
type input "#2A2136"
type input "#2a2135"
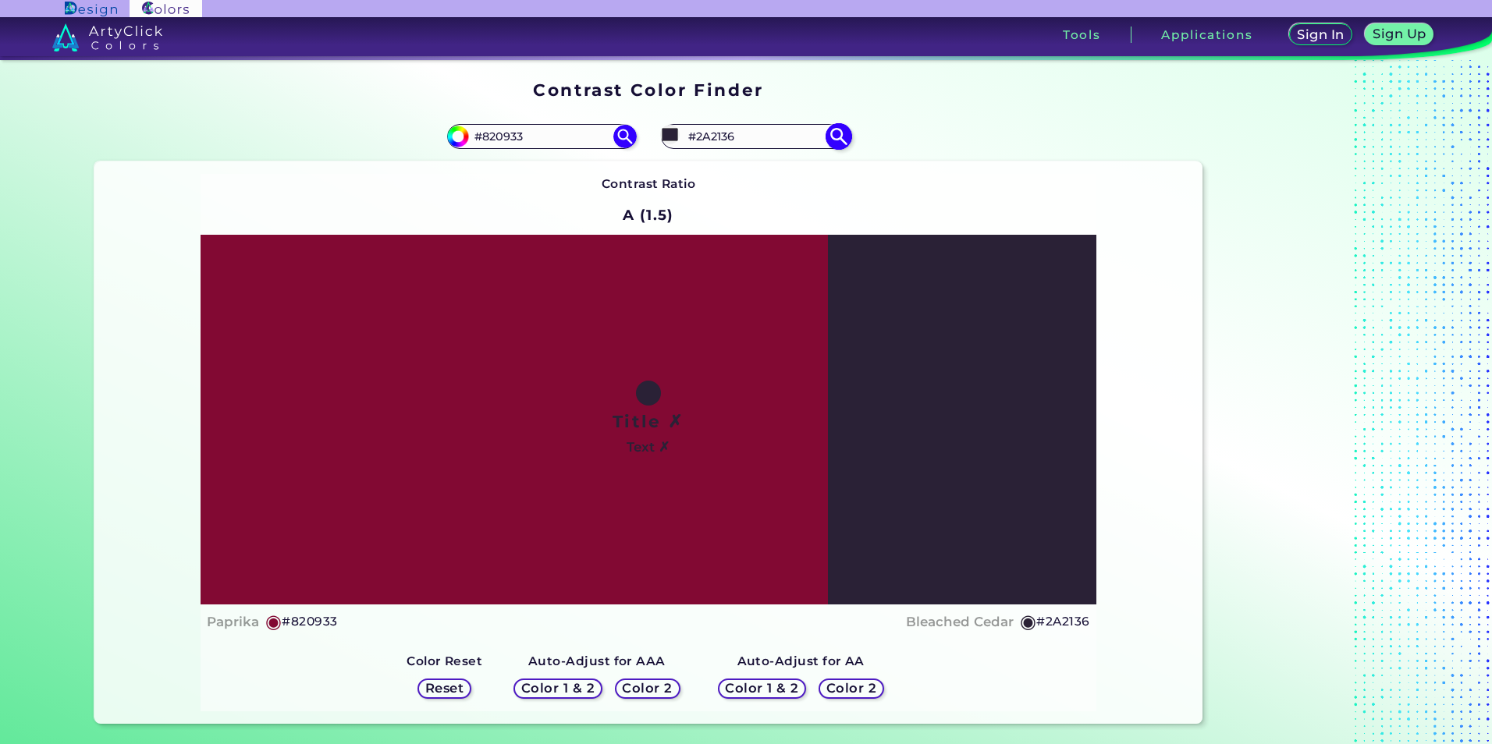
type input "#2A2135"
type input "#2a2235"
type input "#2A2235"
type input "#282031"
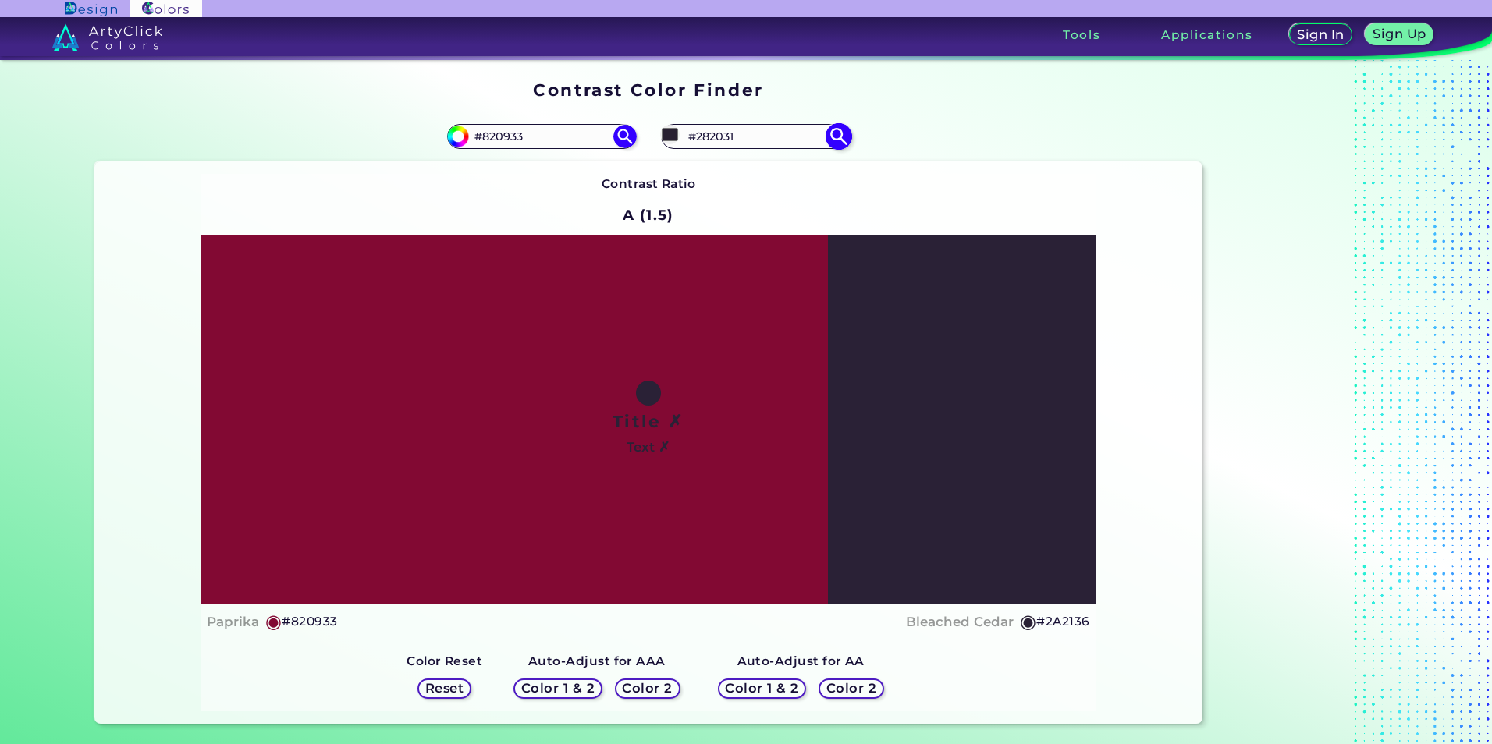
type input "#2a2334"
type input "#2A2334"
type input "#282131"
type input "#282130"
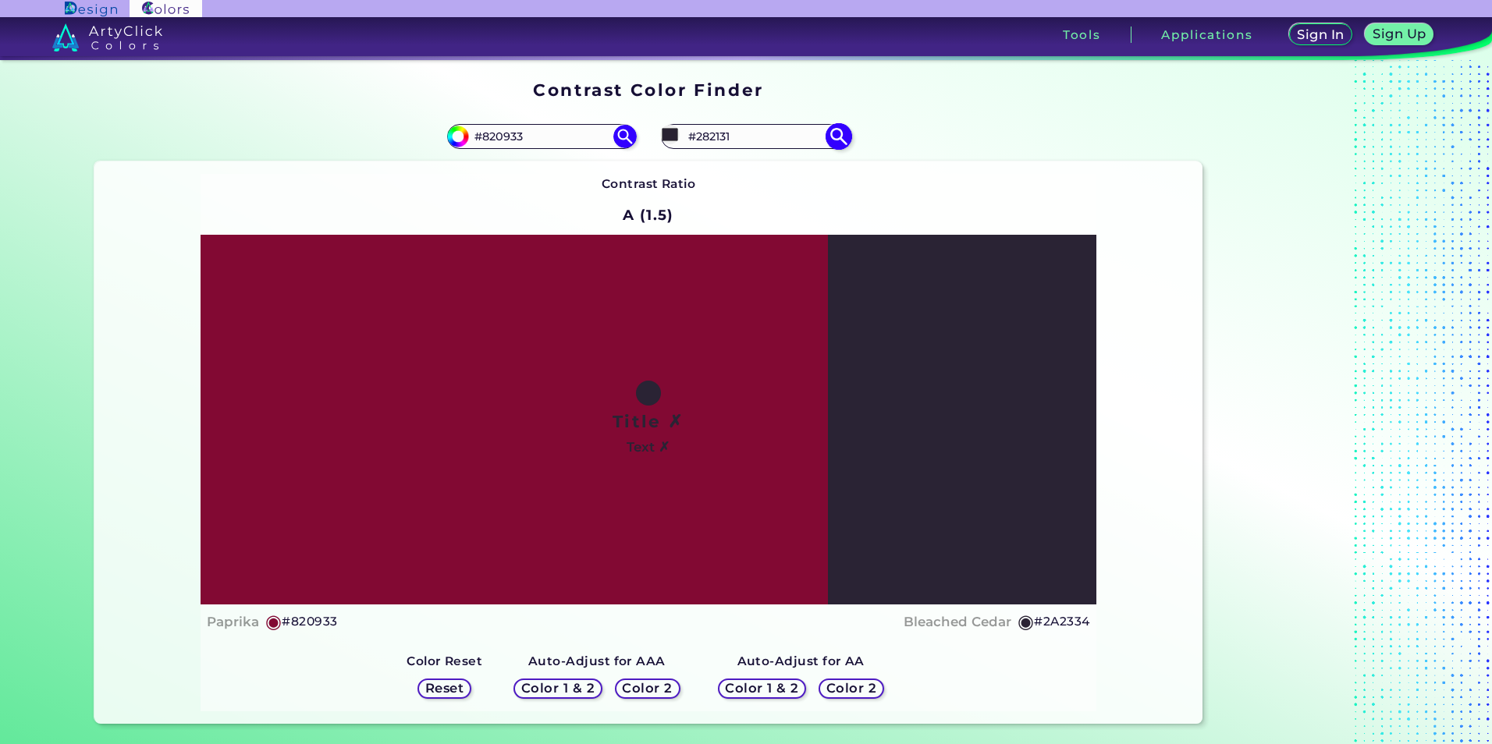
type input "#282130"
type input "#282230"
type input "#2b2532"
type input "#2B2532"
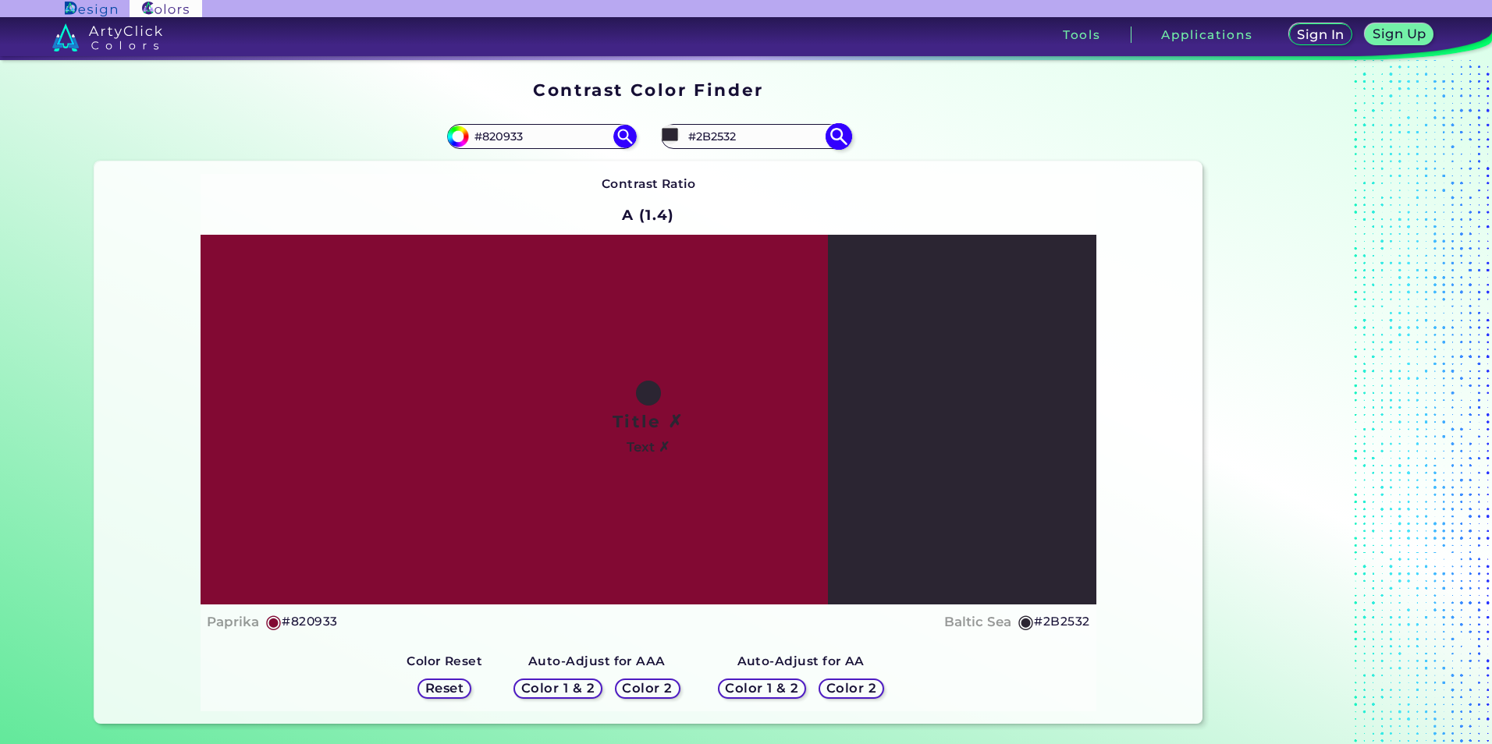
type input "#2b2531"
type input "#2B2531"
type input "#2b2631"
type input "#2B2631"
type input "#28242e"
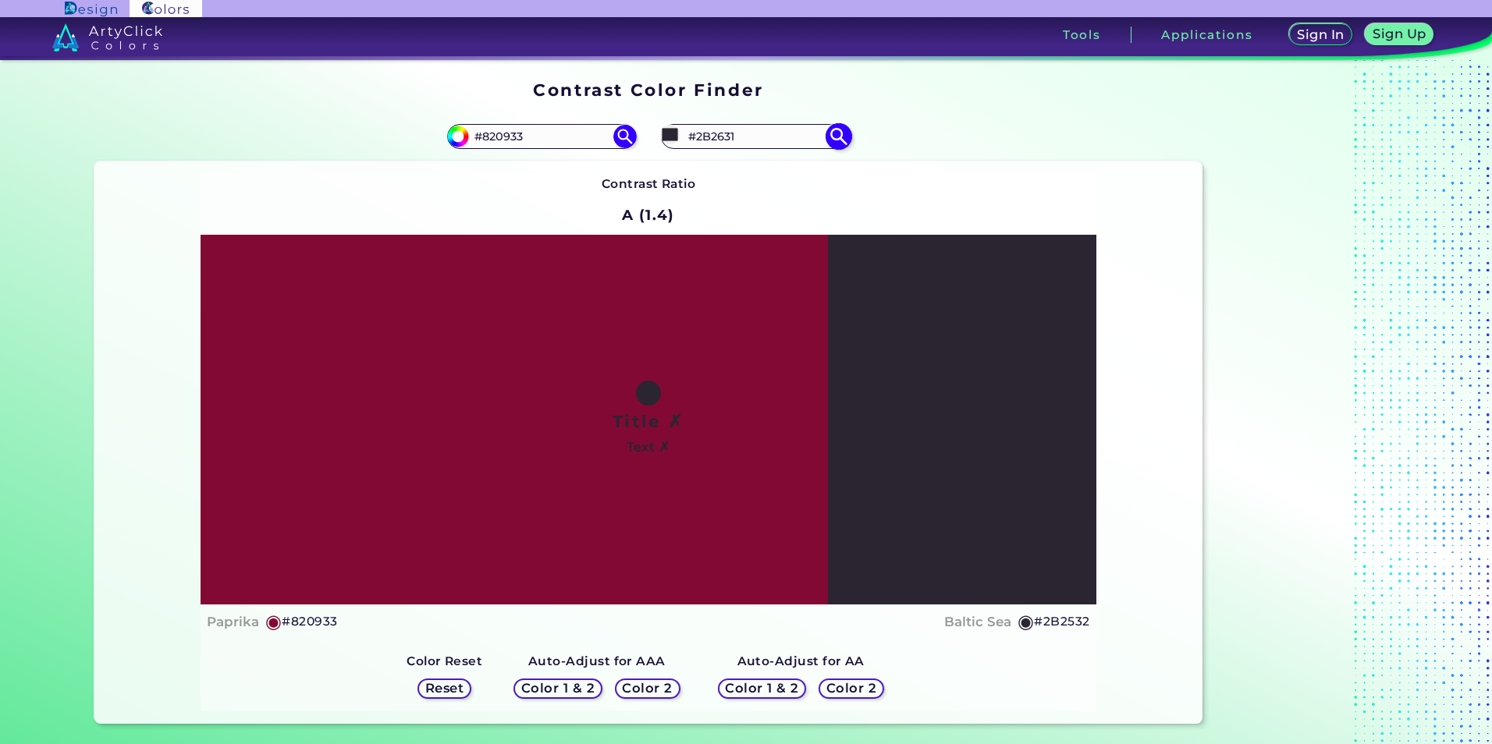
type input "#28242E"
type input "#2b242e"
type input "#2B242E"
type input "#2c242e"
type input "#2C242E"
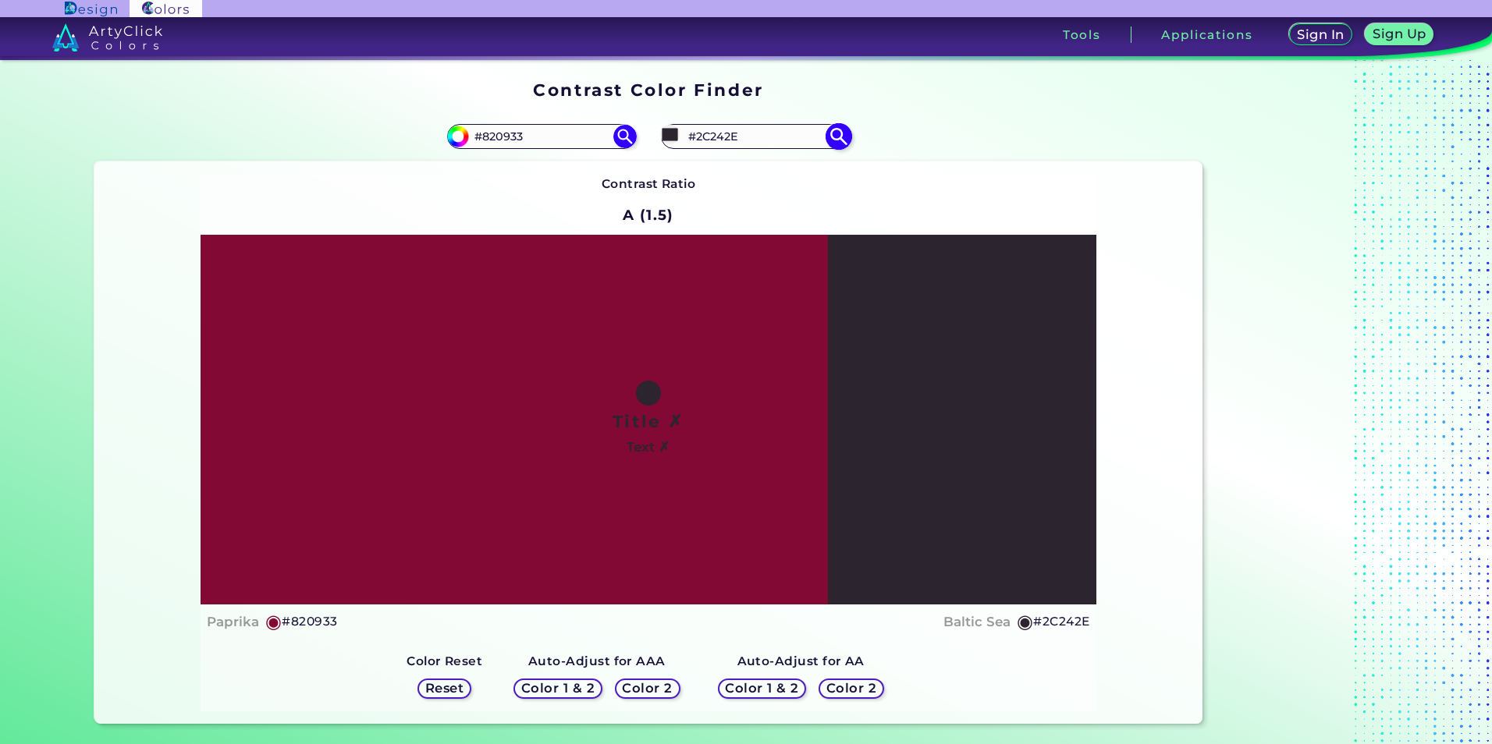
type input "#2d242e"
type input "#2D242E"
type input "#2e242e"
type input "#2E242E"
type input "#2e242d"
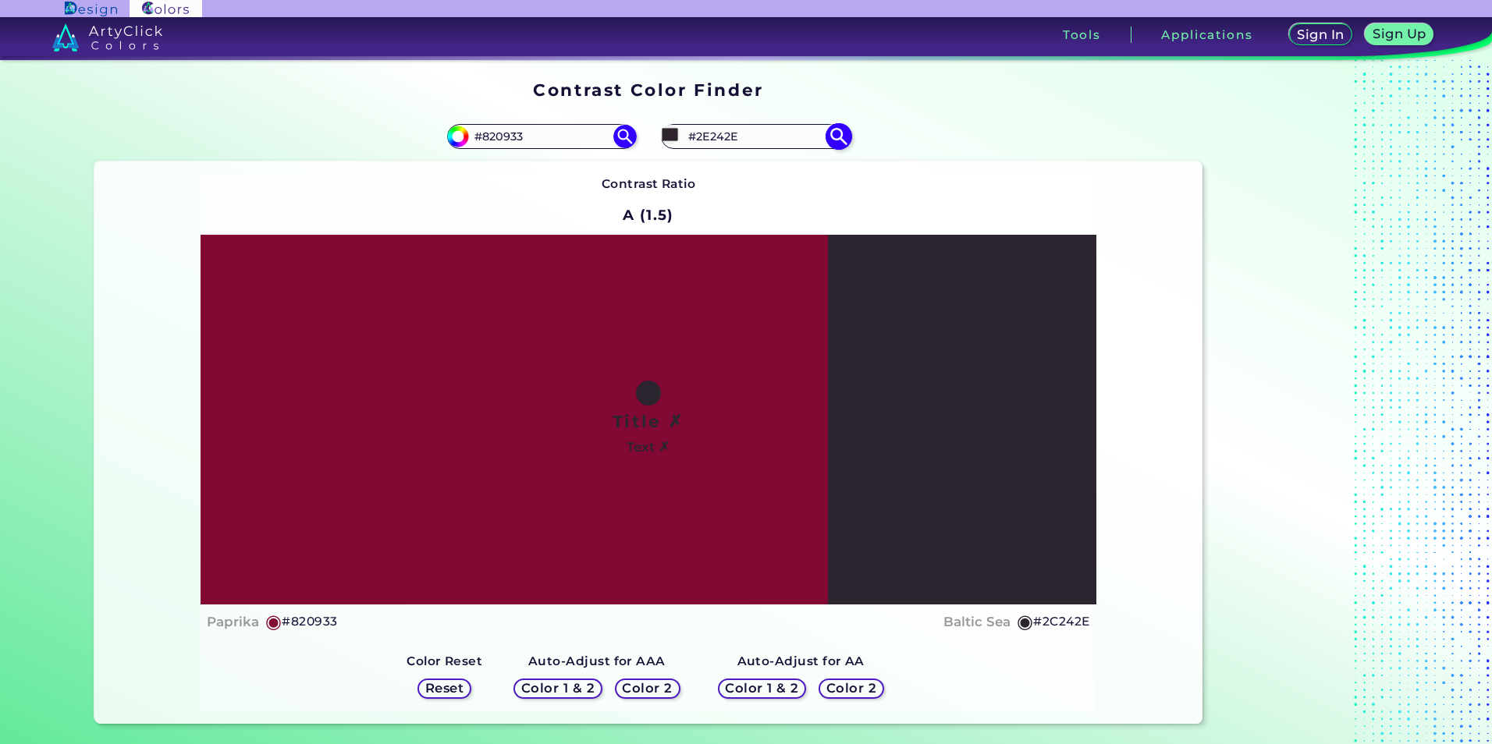
type input "#2E242D"
type input "#2e242c"
type input "#2E242C"
type input "#2e242b"
type input "#2E242B"
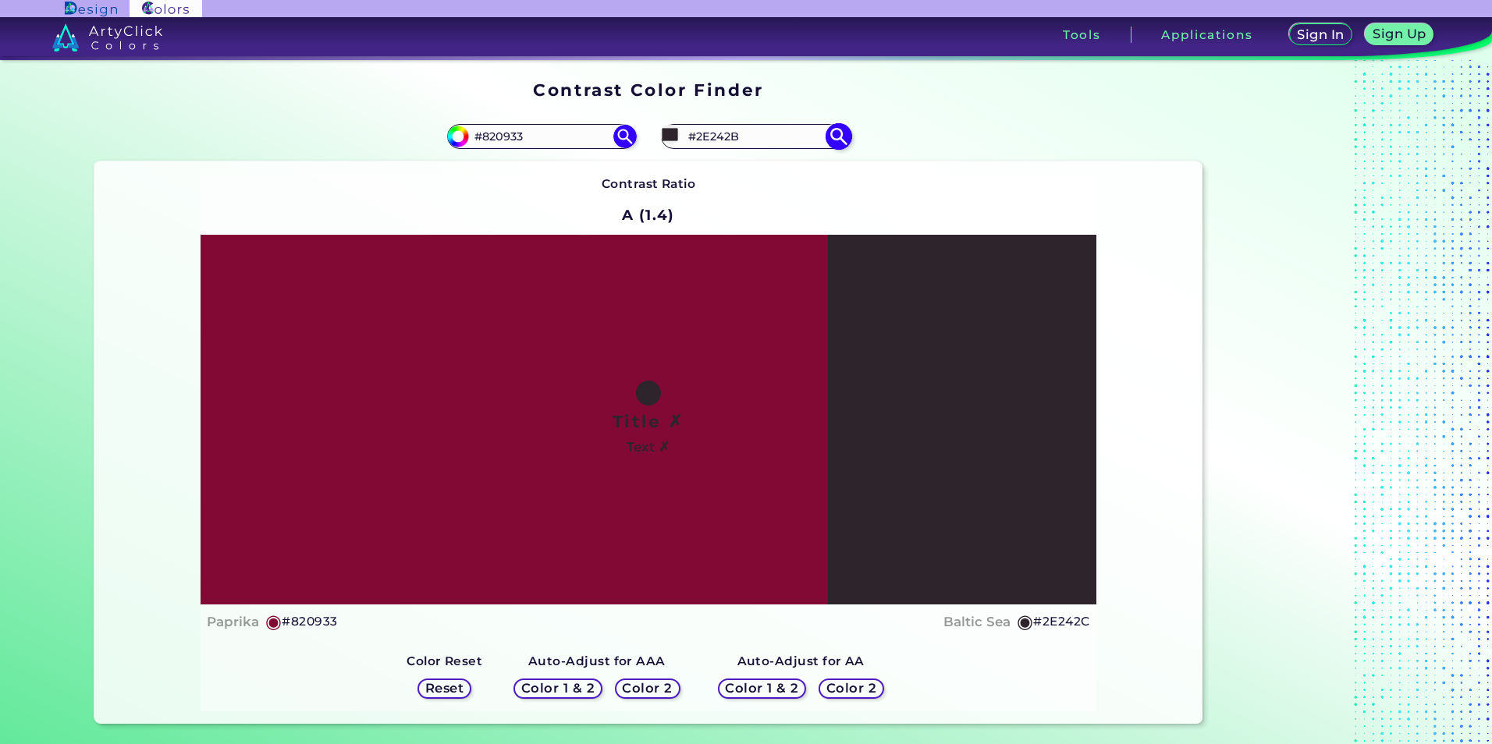
type input "#2e242a"
type input "#2E242A"
type input "#2e2429"
type input "#2E2429"
type input "#2e2428"
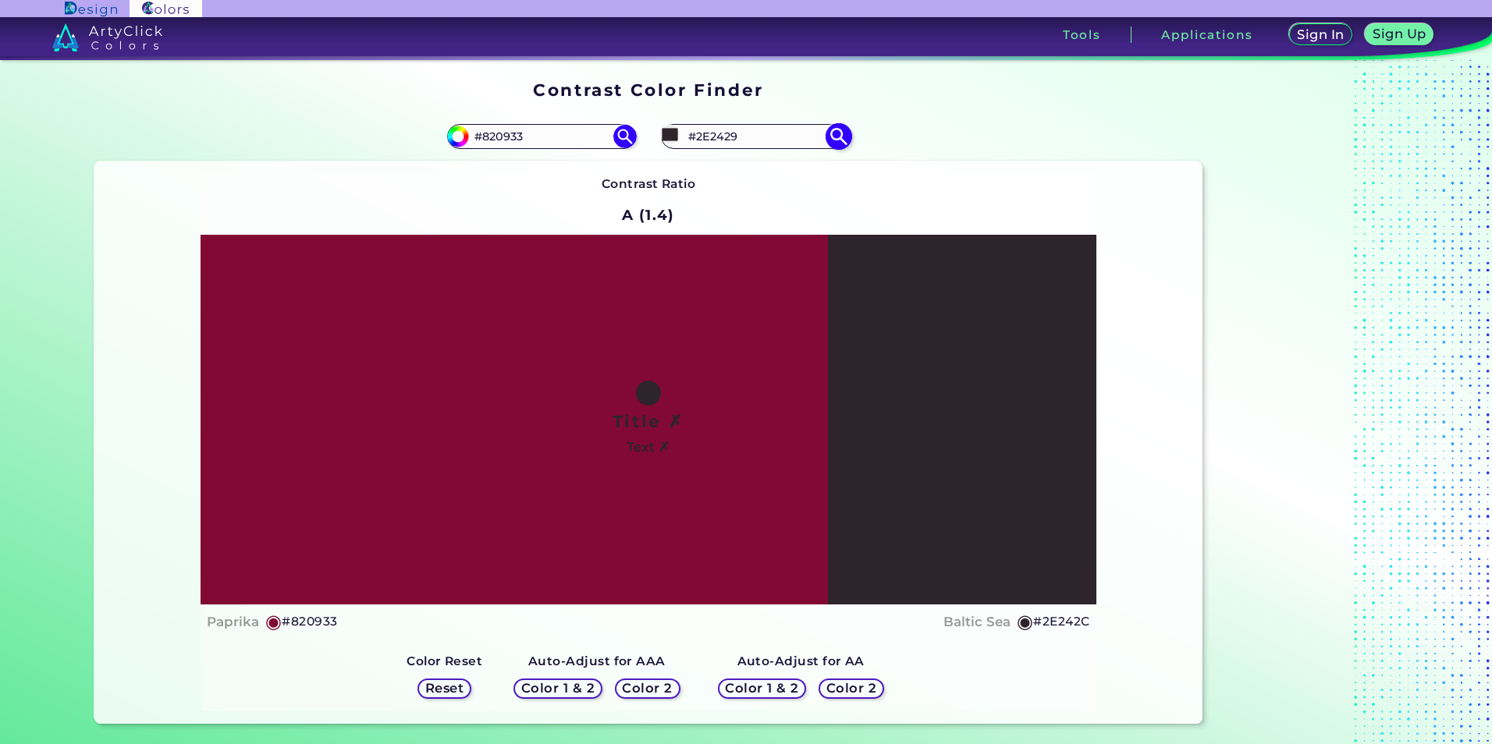
type input "#2E2428"
type input "#2e2427"
type input "#2E2427"
type input "#2e2426"
type input "#2E2426"
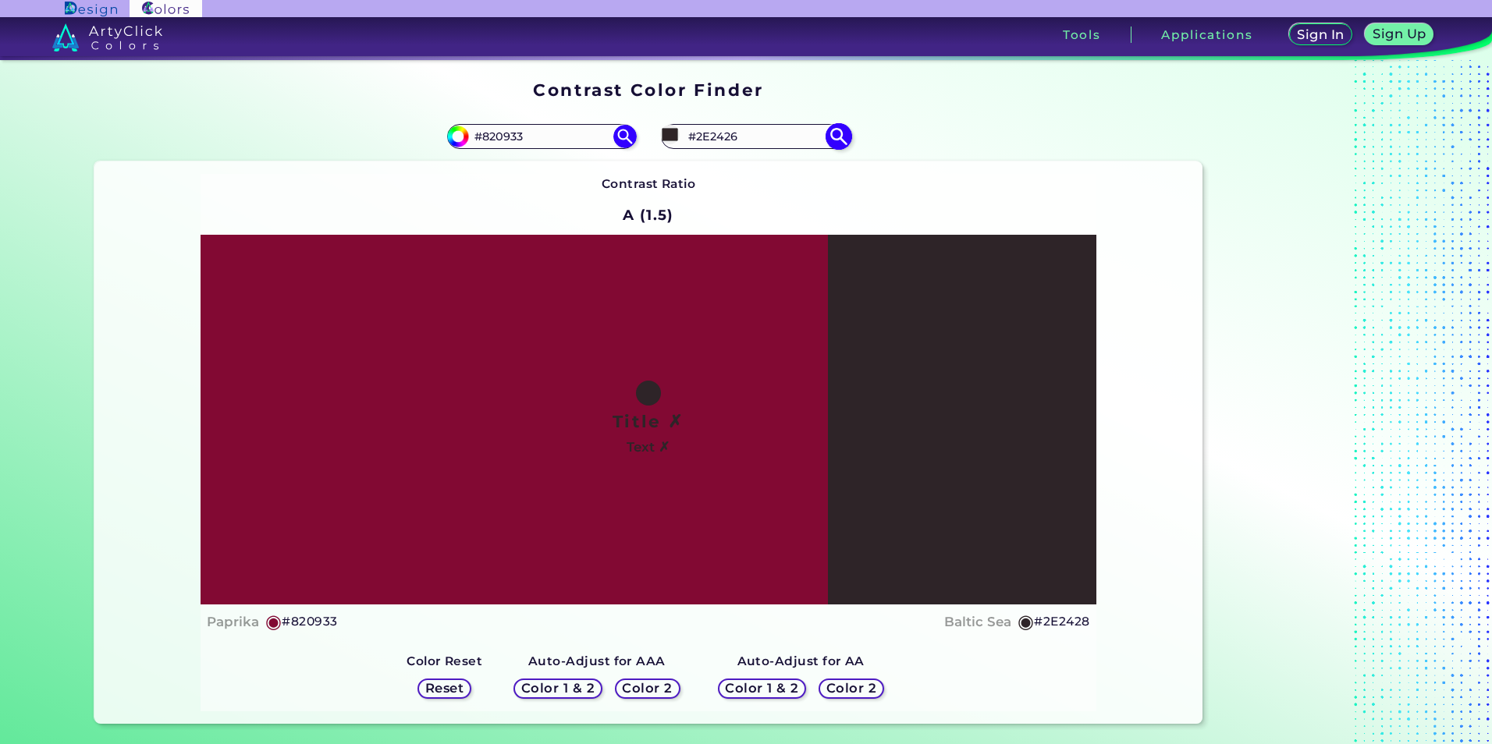
type input "#2e2425"
type input "#2E2425"
type input "#2e2424"
type input "#2E2424"
type input "#2e2425"
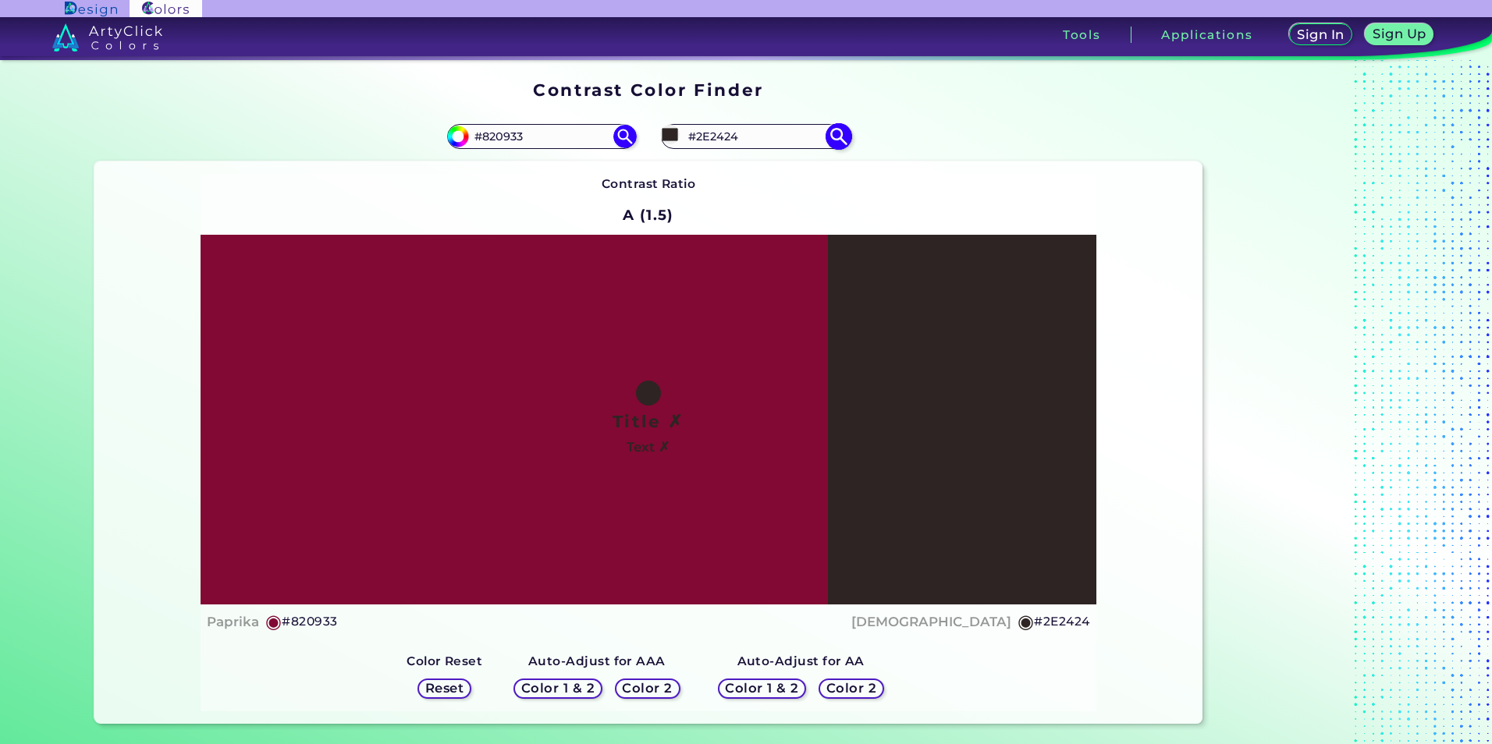
type input "#2E2425"
type input "#2e2426"
type input "#2E2426"
type input "#2e2427"
type input "#2E2427"
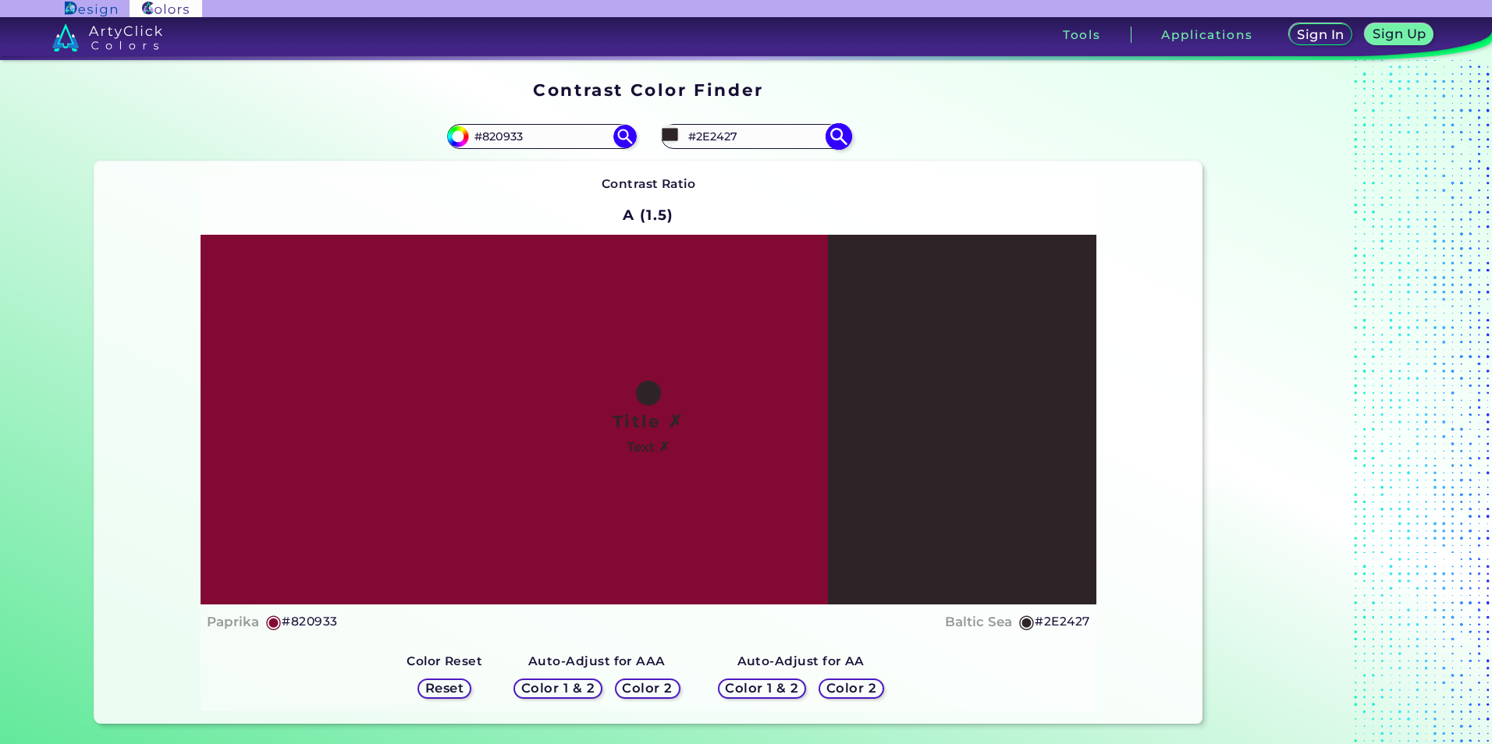
type input "#2e2428"
type input "#2E2428"
type input "#2e2429"
type input "#2E2429"
type input "#30272b"
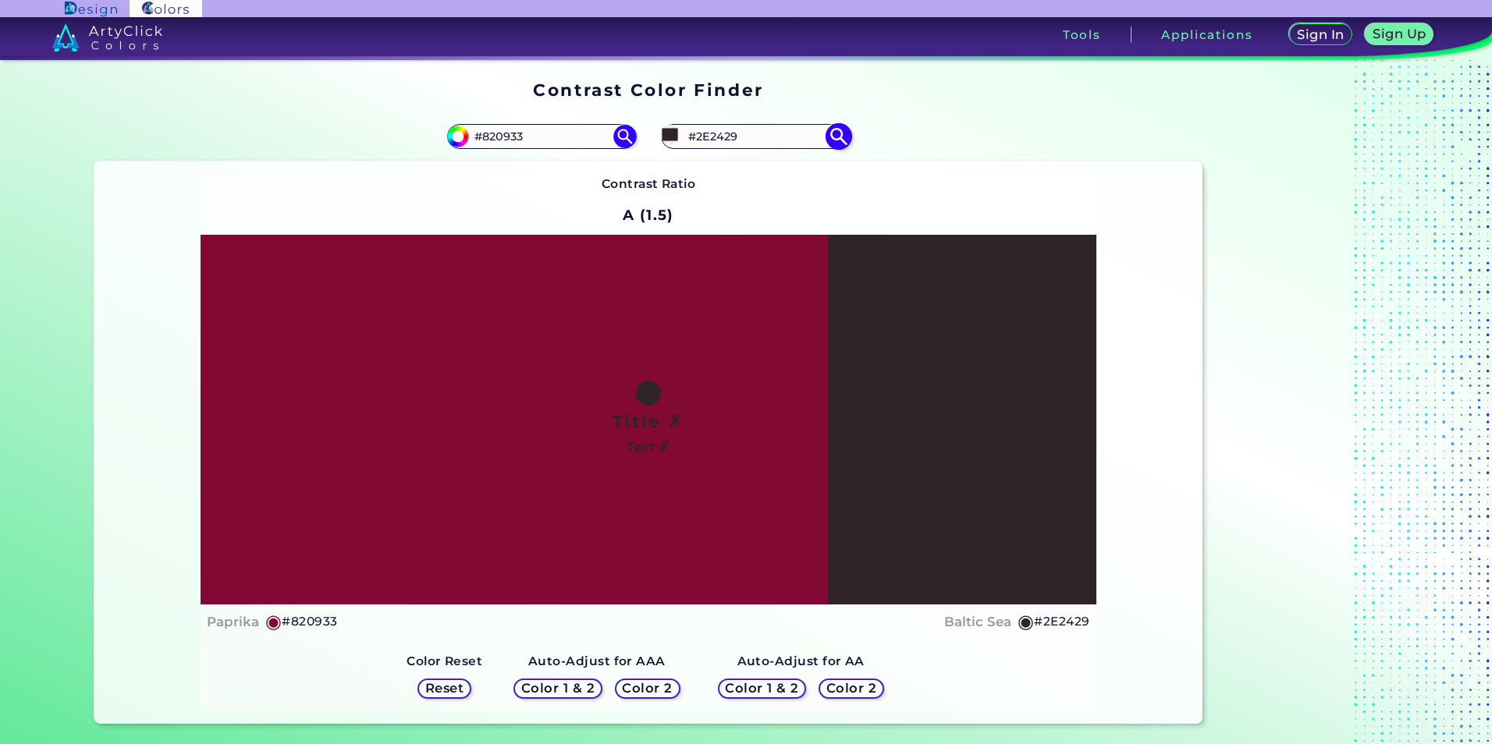
type input "#30272B"
type input "#33292e"
type input "#33292E"
type input "#352c30"
type input "#352C30"
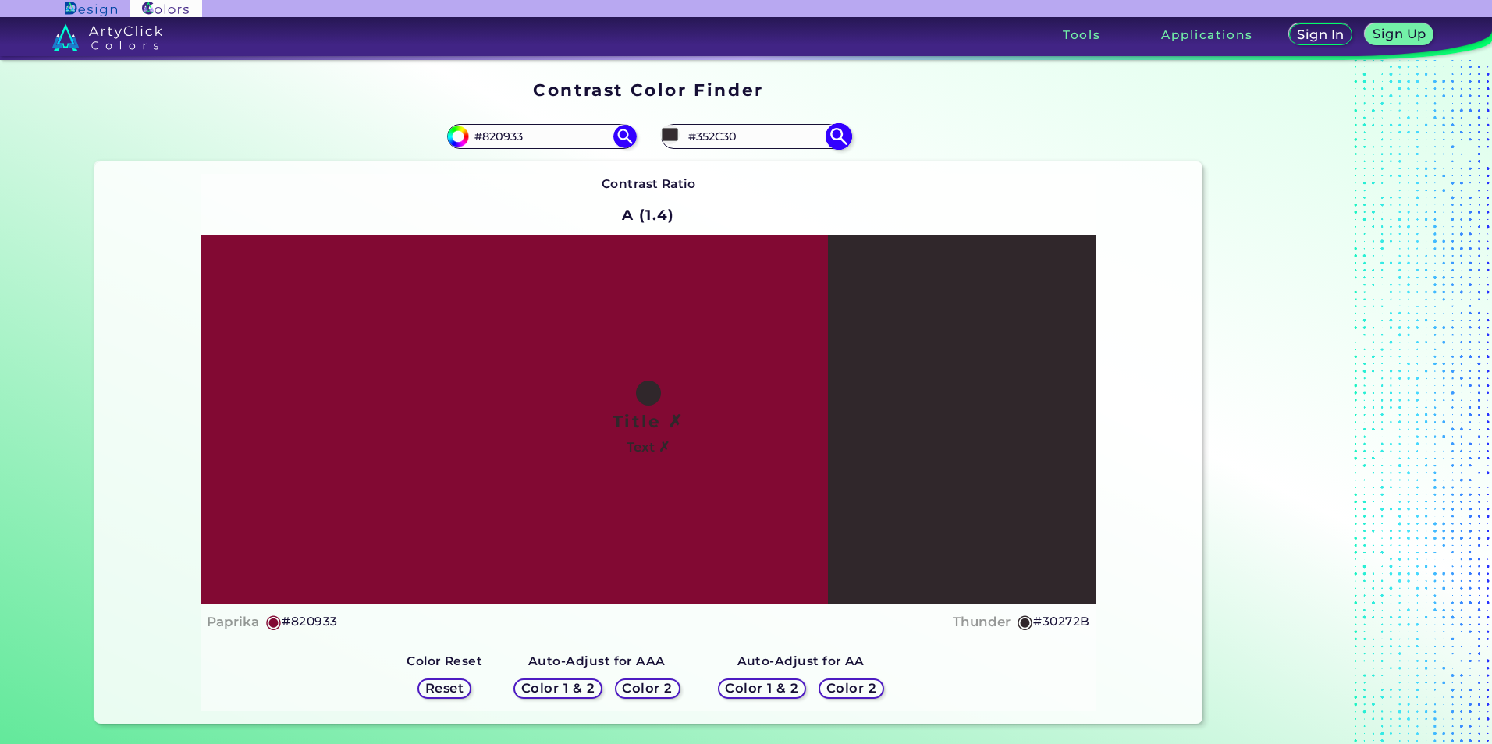
type input "#392d33"
type input "#392D33"
type input "#3f3138"
type input "#3F3138"
type input "#49373f"
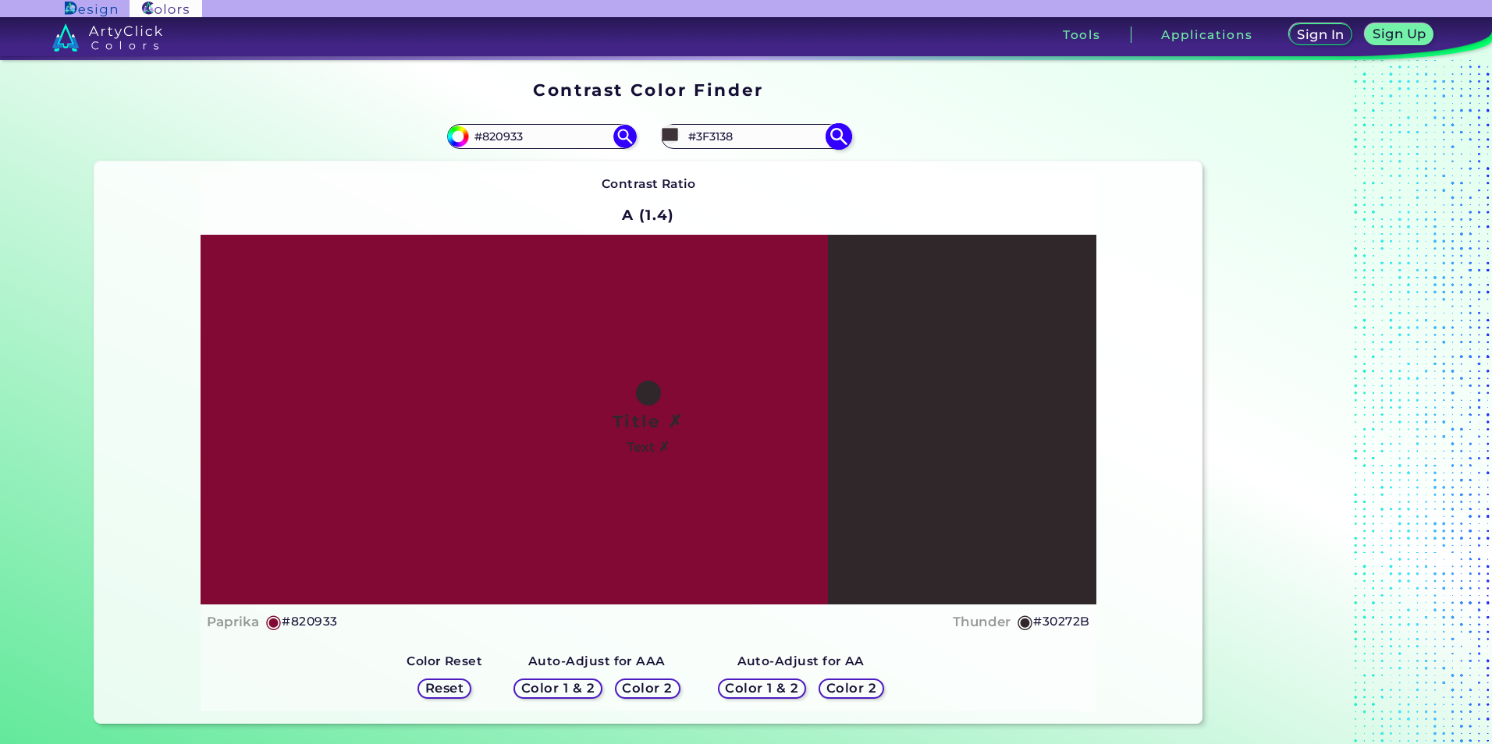
type input "#49373F"
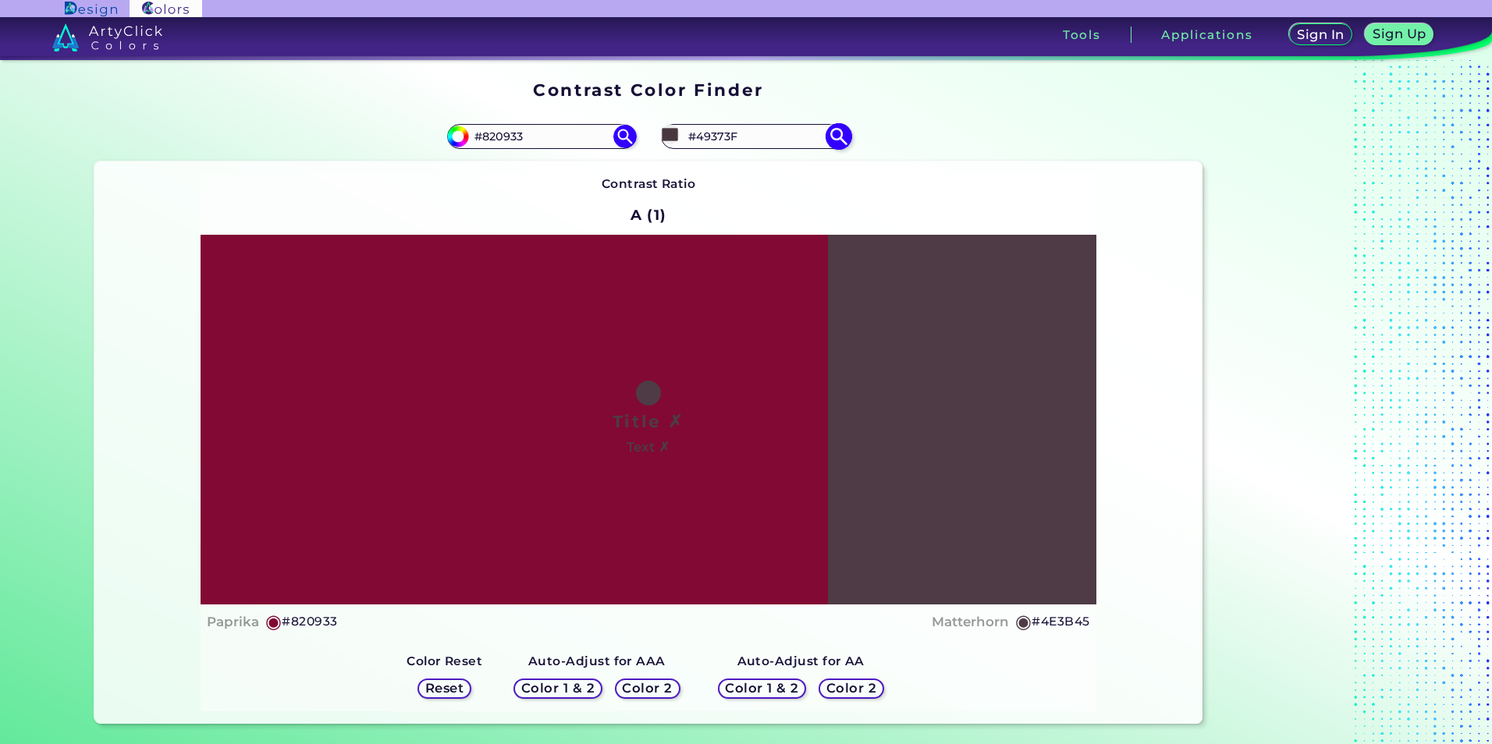
type input "#684a59"
type input "#684A59"
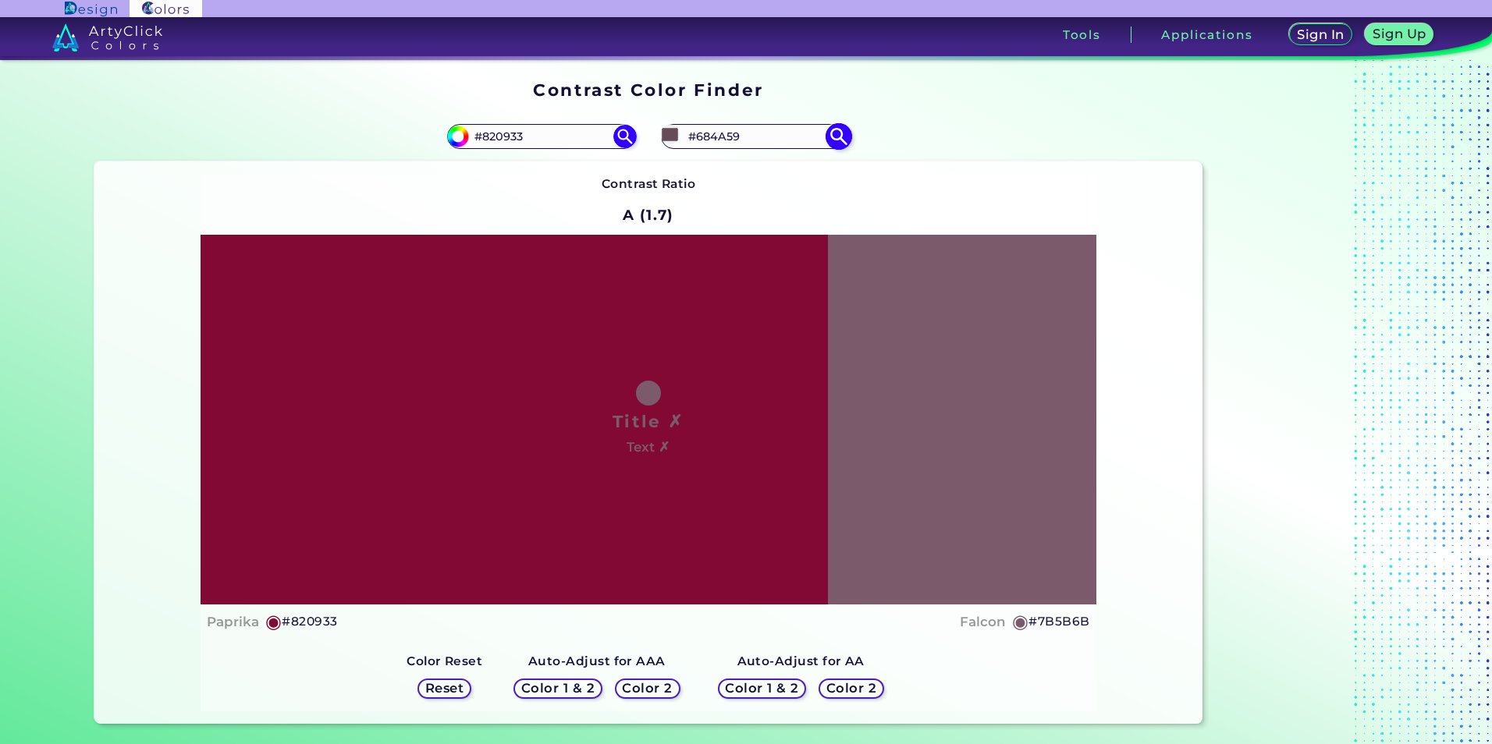
type input "#7b5b6b"
type input "#7B5B6B"
type input "#896175"
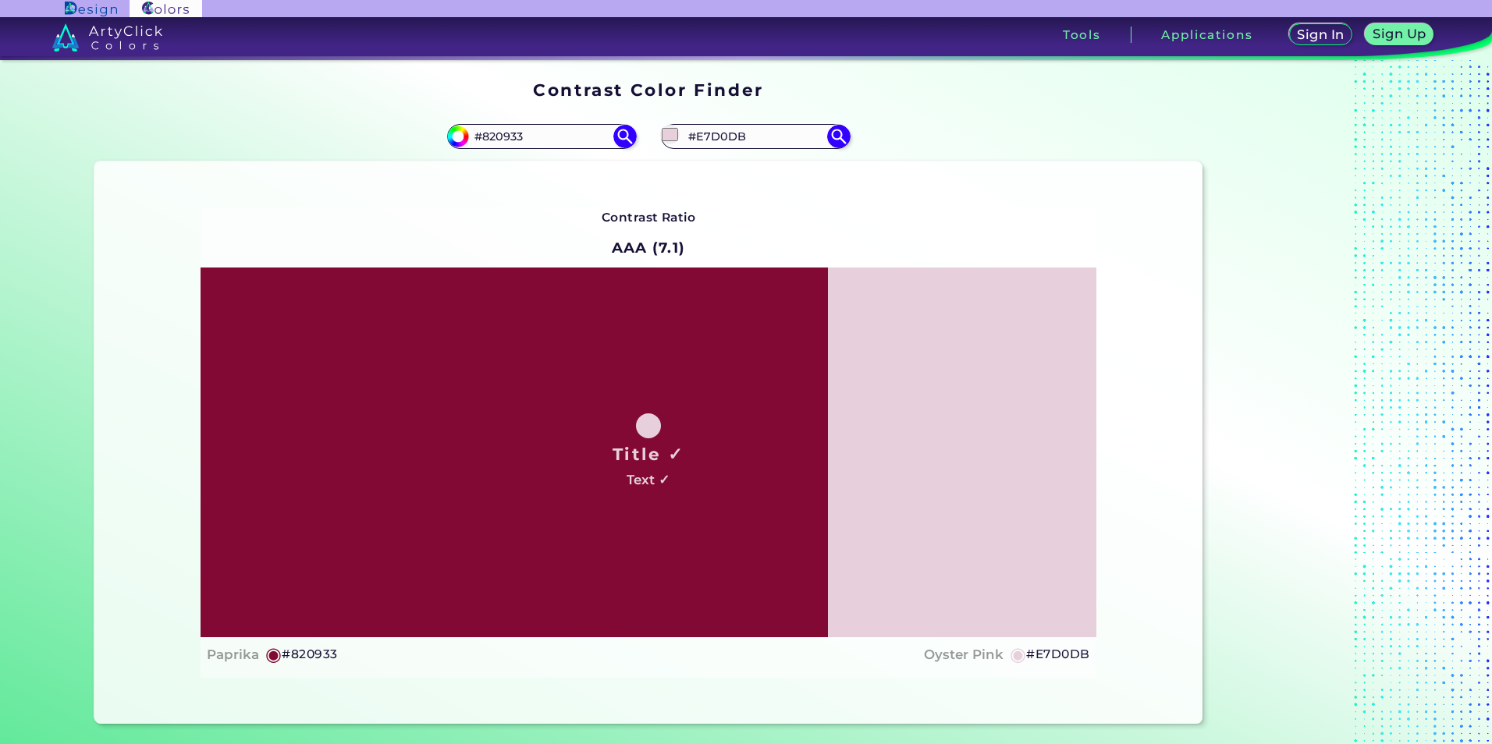
click at [890, 196] on div "Contrast Ratio AAA (7.1) Title ✓ Text ✓ Paprika ◉ #820933 Oyster Pink ◉ #E7D0DB" at bounding box center [647, 443] width 1107 height 563
